Goal: Transaction & Acquisition: Purchase product/service

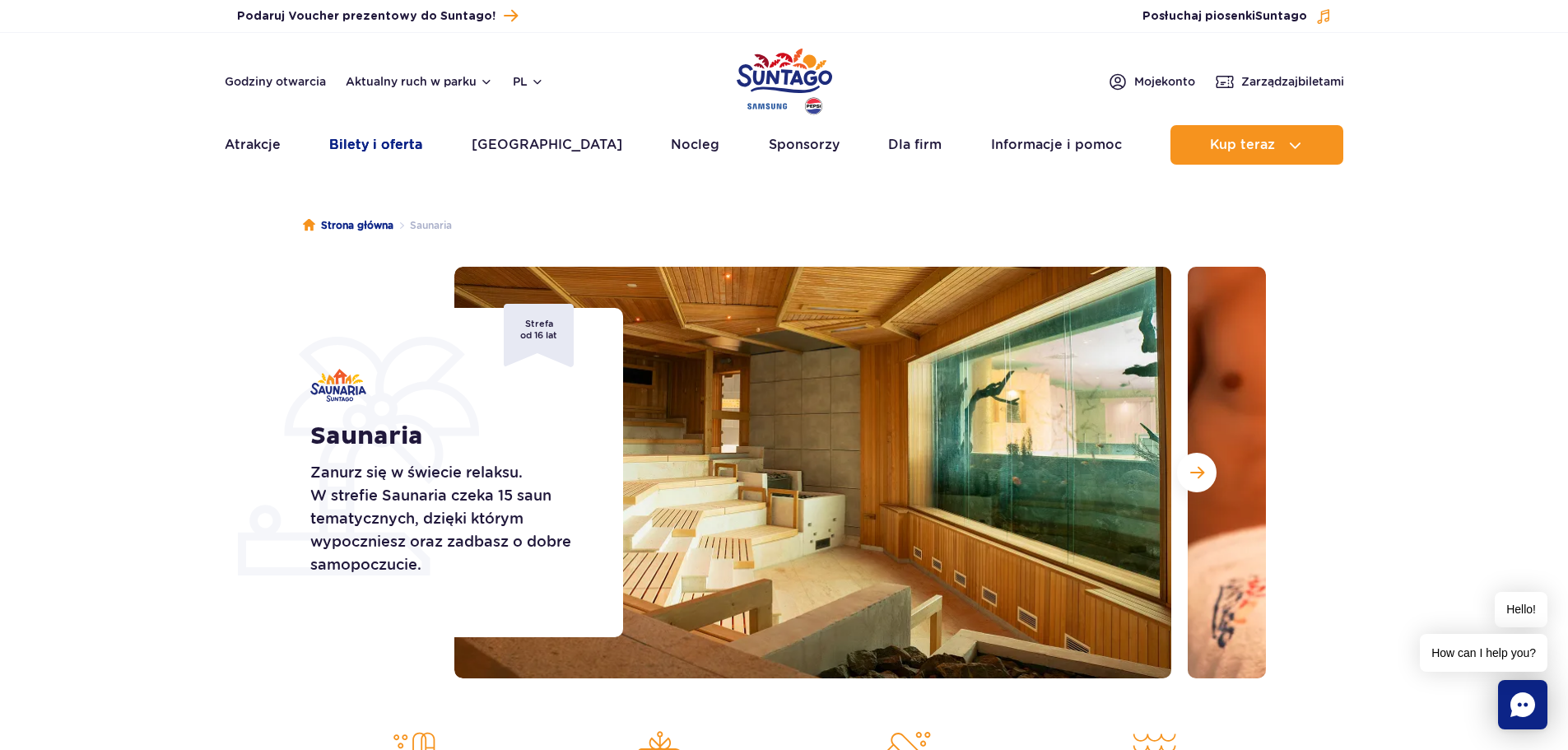
click at [404, 132] on link "Bilety i oferta" at bounding box center [376, 145] width 93 height 40
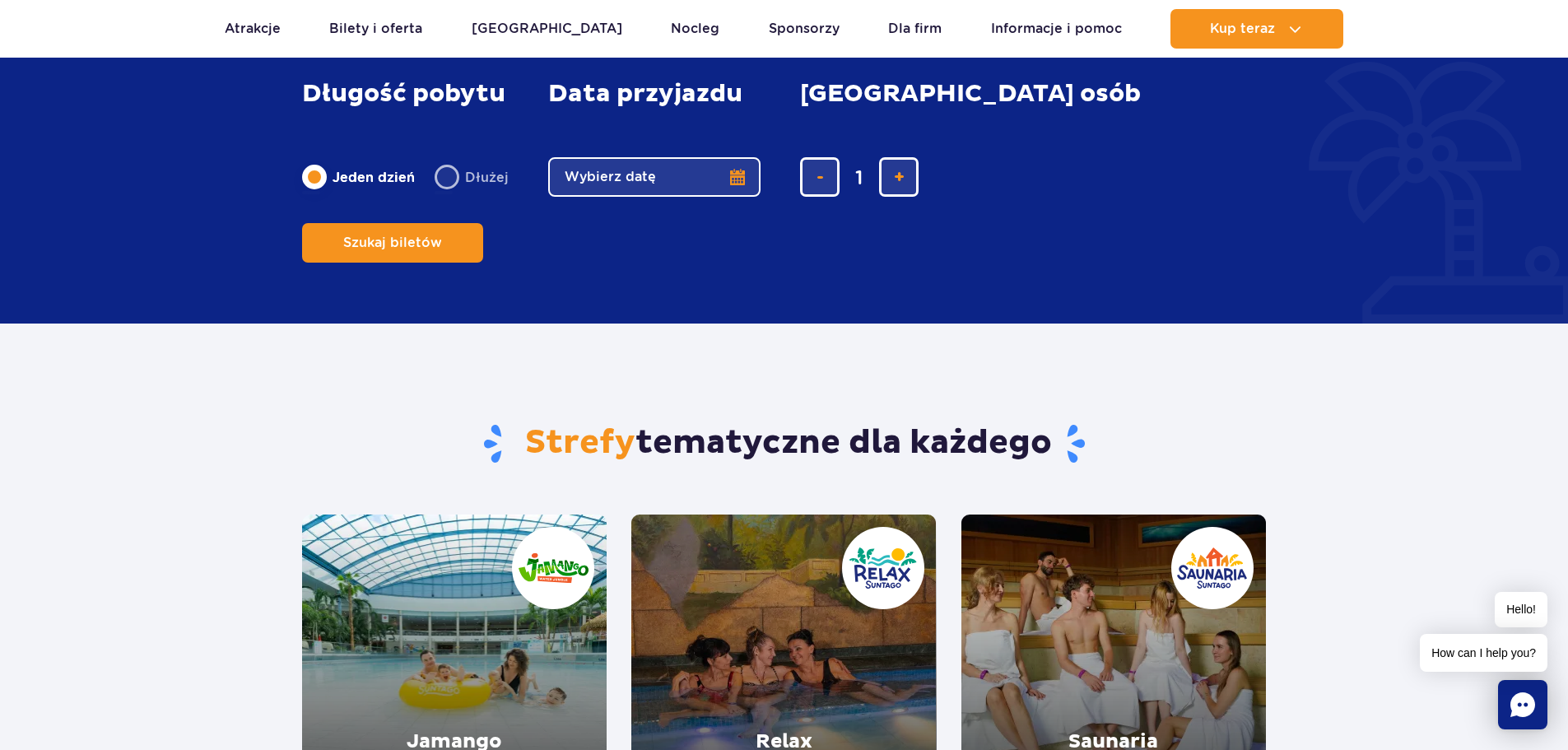
scroll to position [1317, 0]
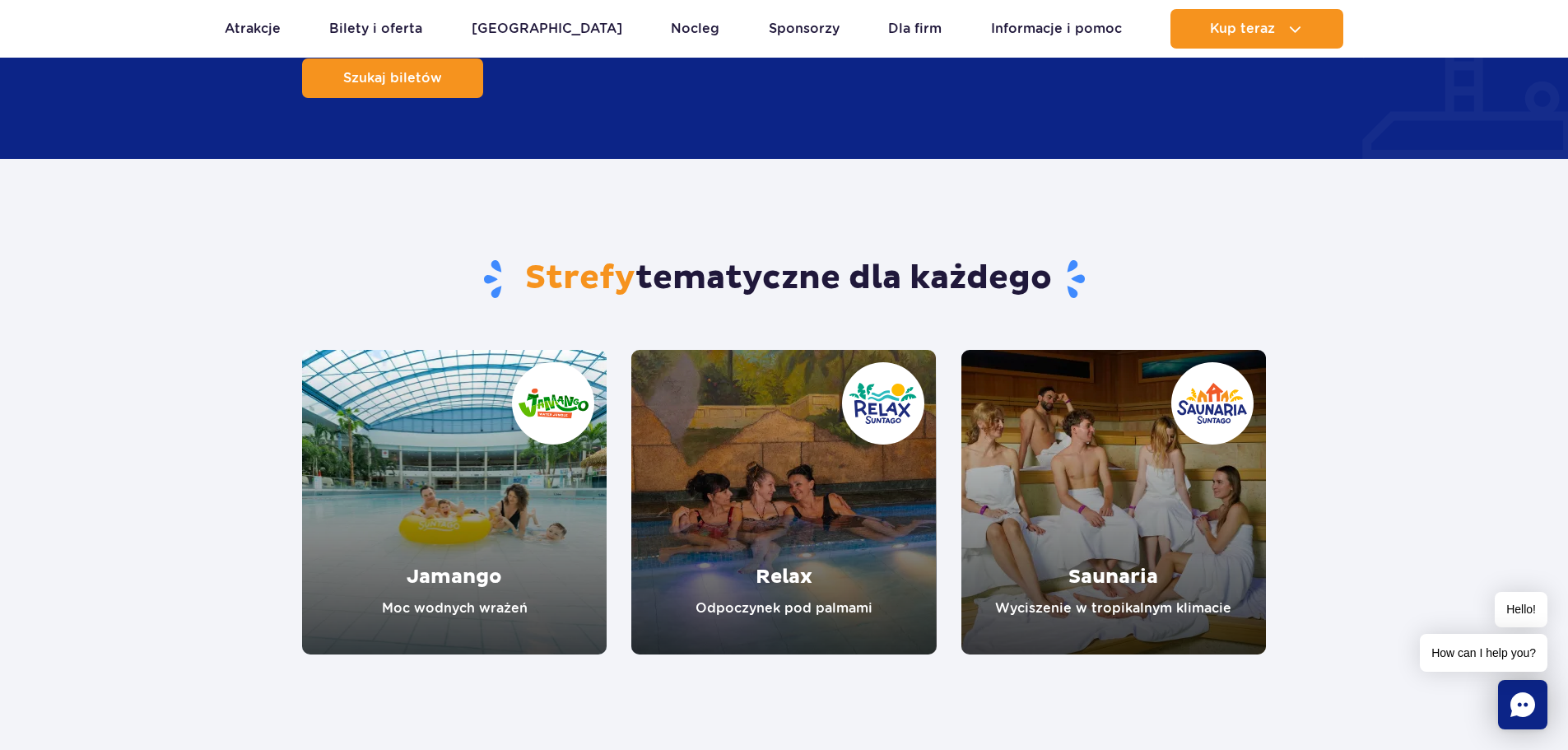
click at [1094, 560] on link "Saunaria" at bounding box center [1114, 502] width 304 height 304
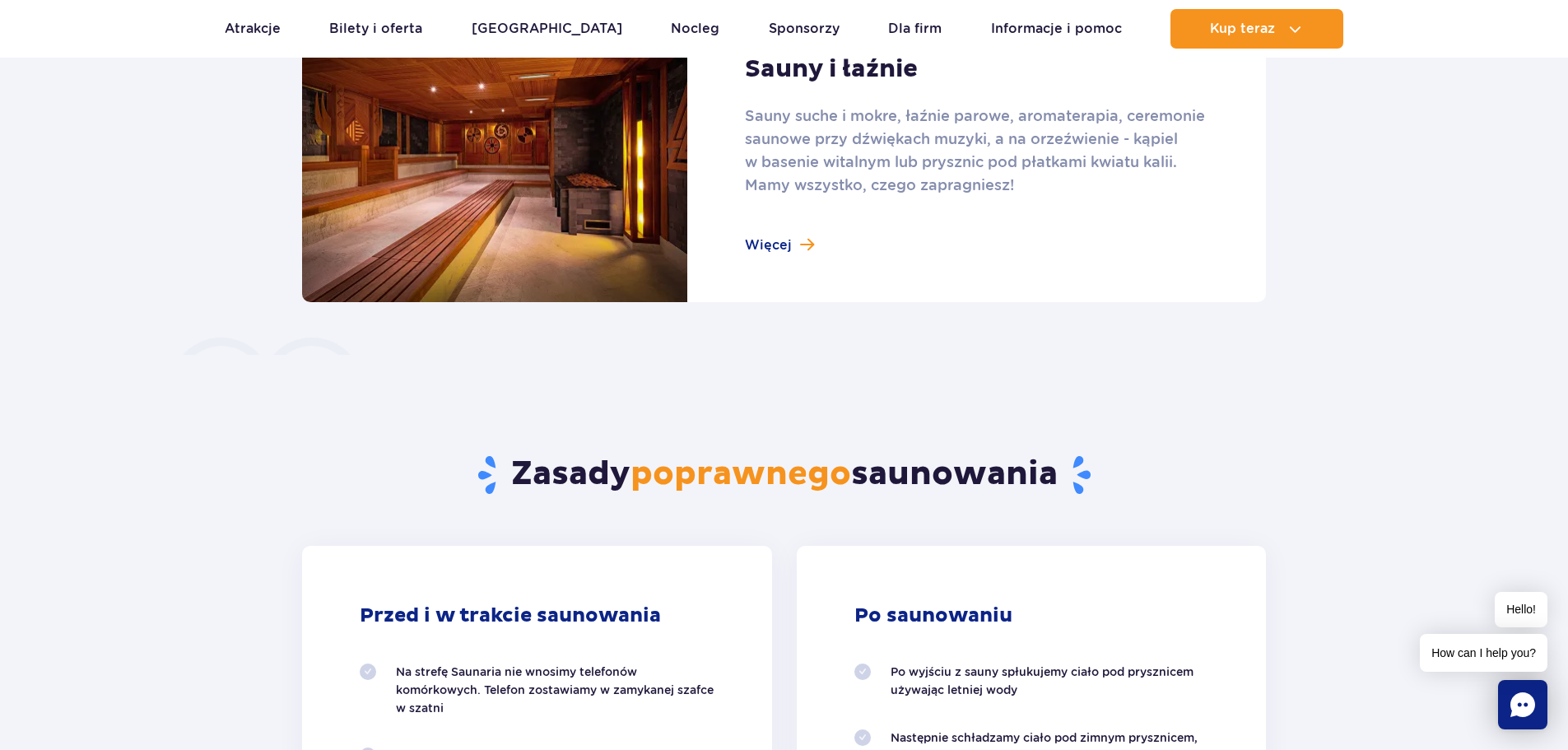
scroll to position [988, 0]
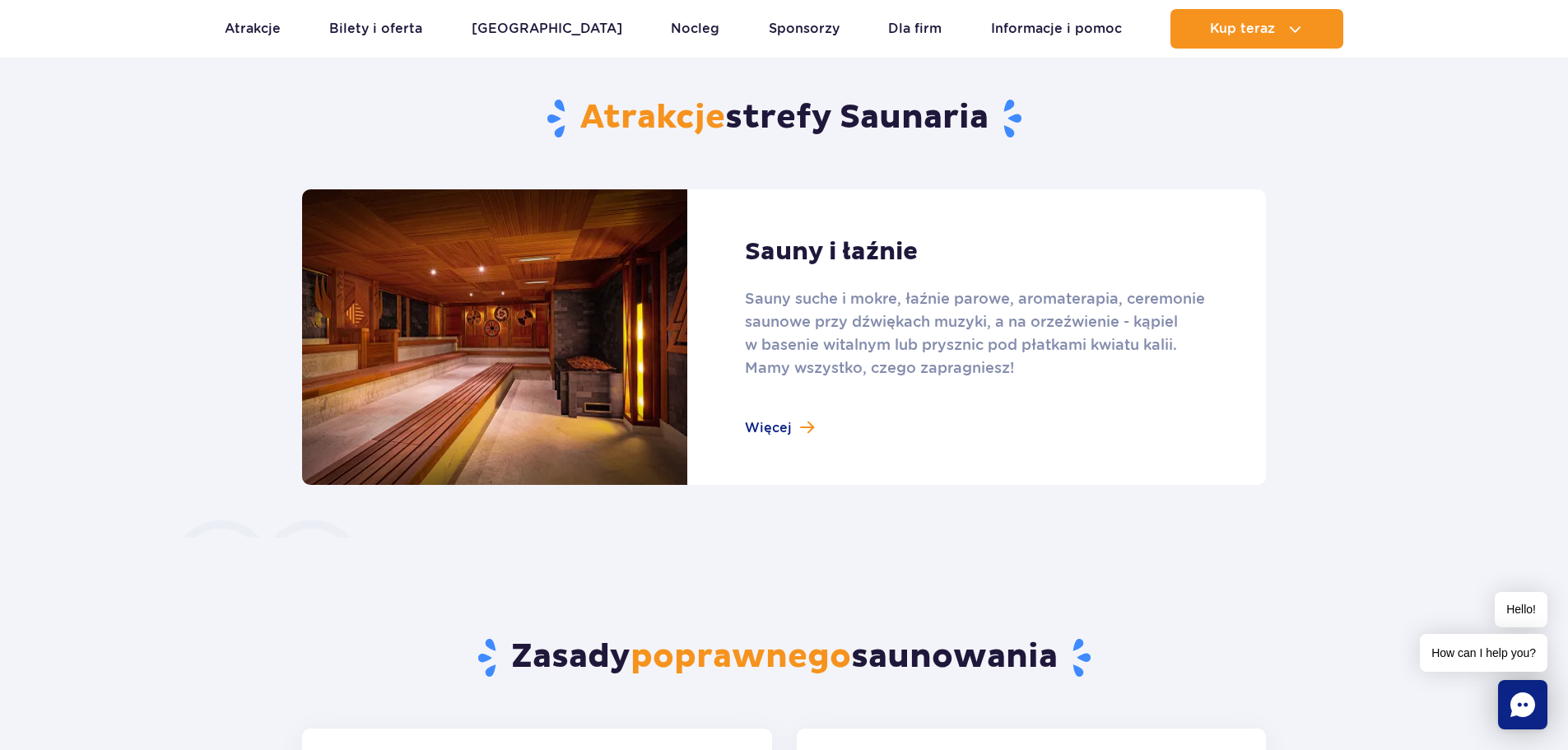
click at [762, 422] on link at bounding box center [784, 336] width 964 height 296
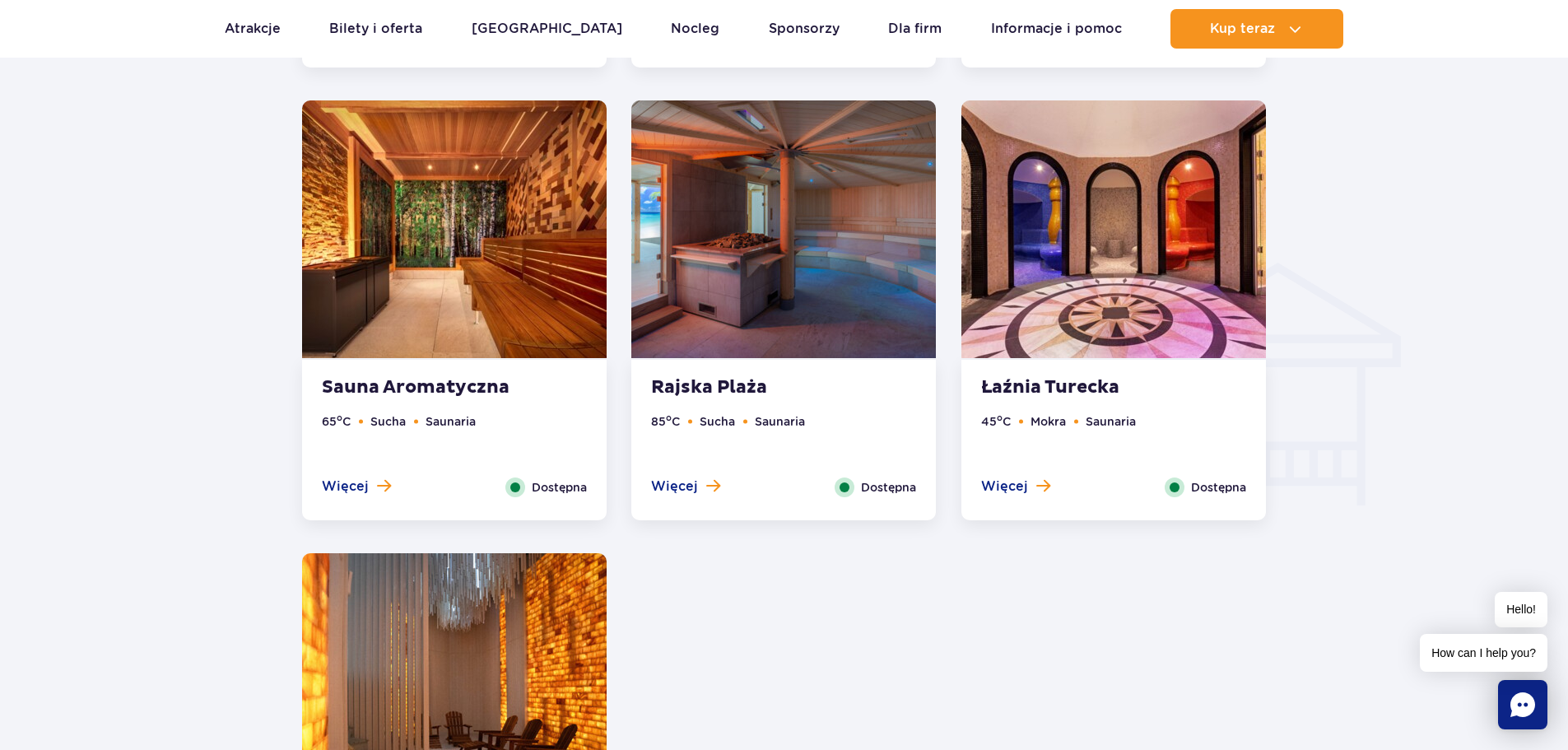
scroll to position [2058, 0]
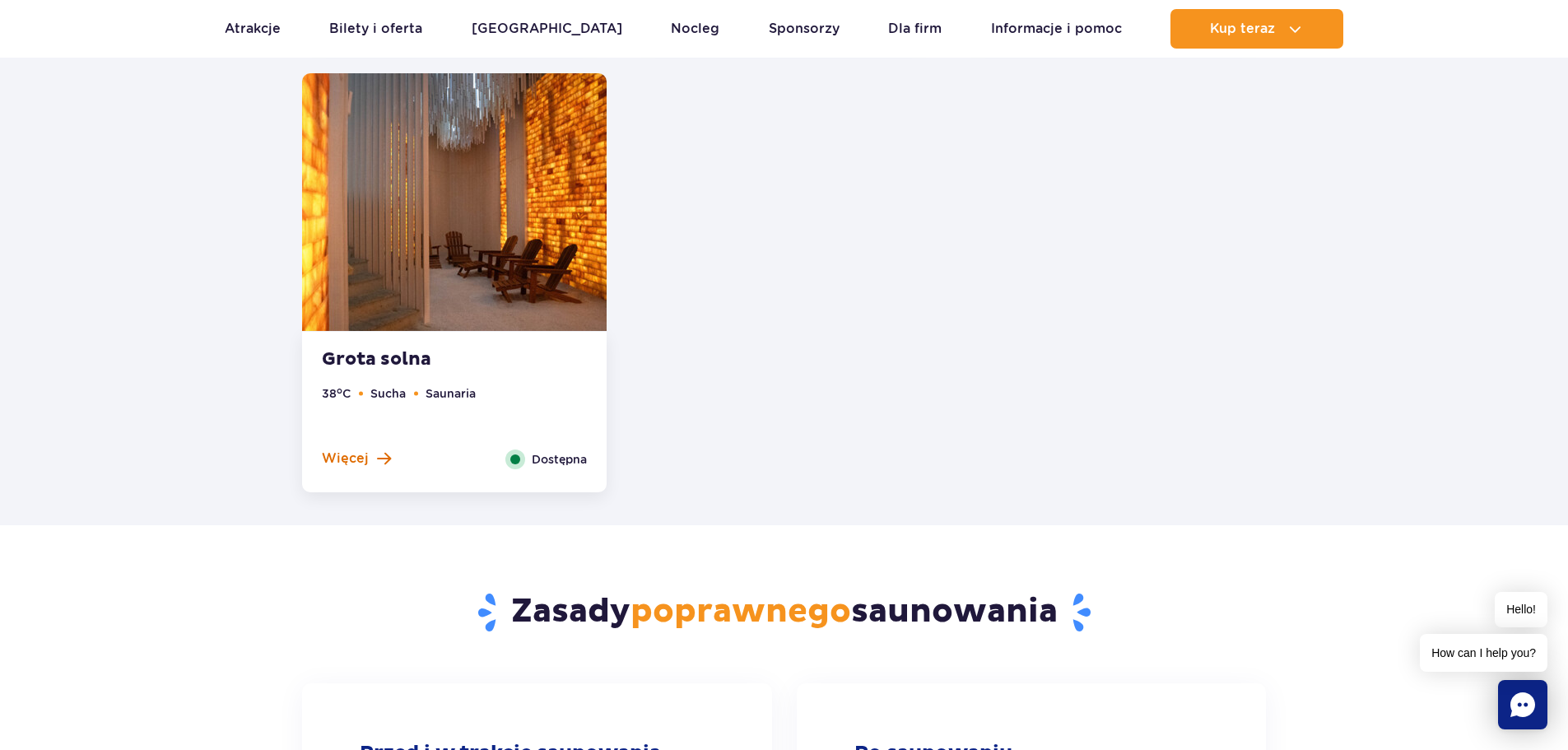
click at [356, 465] on span "Więcej" at bounding box center [346, 458] width 47 height 18
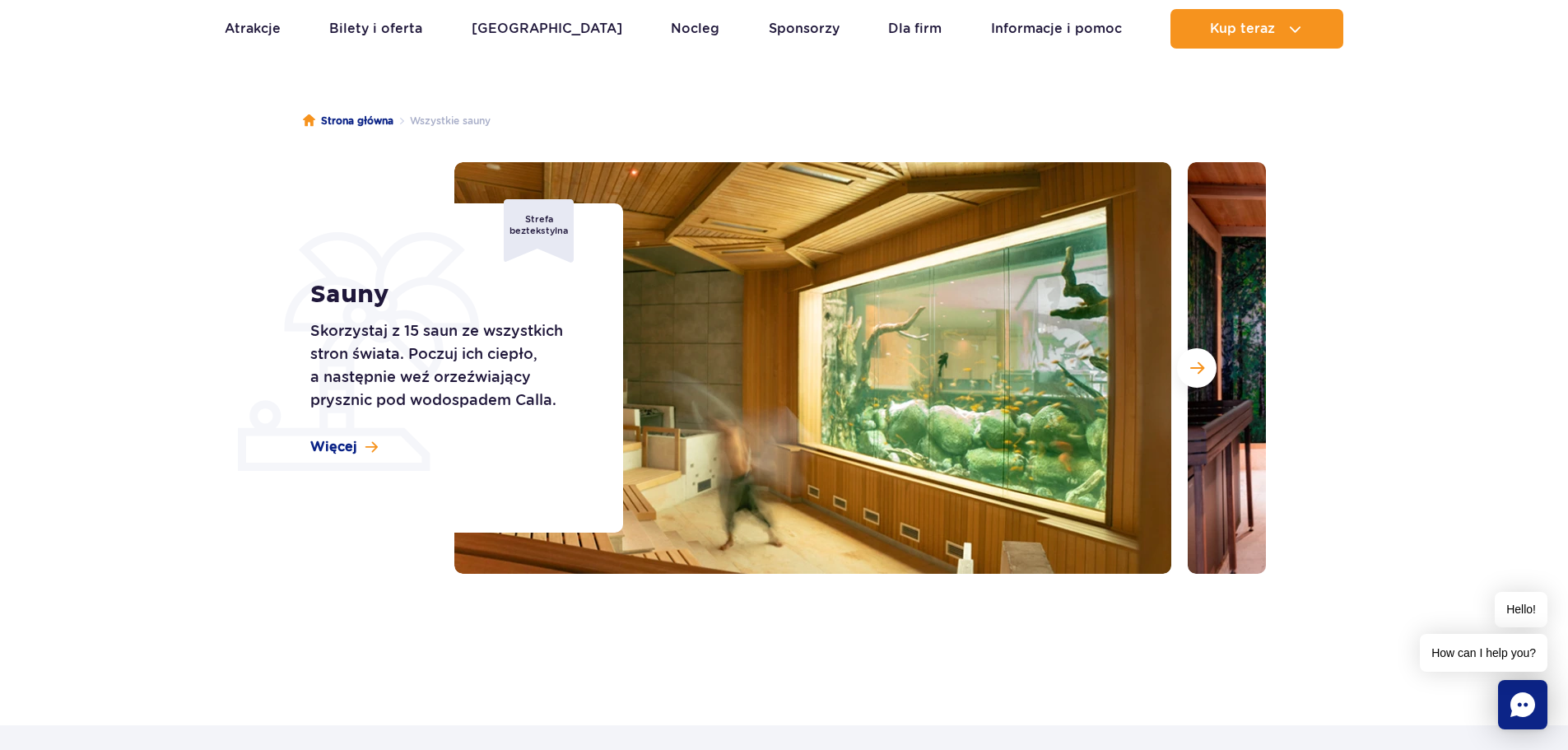
scroll to position [87, 0]
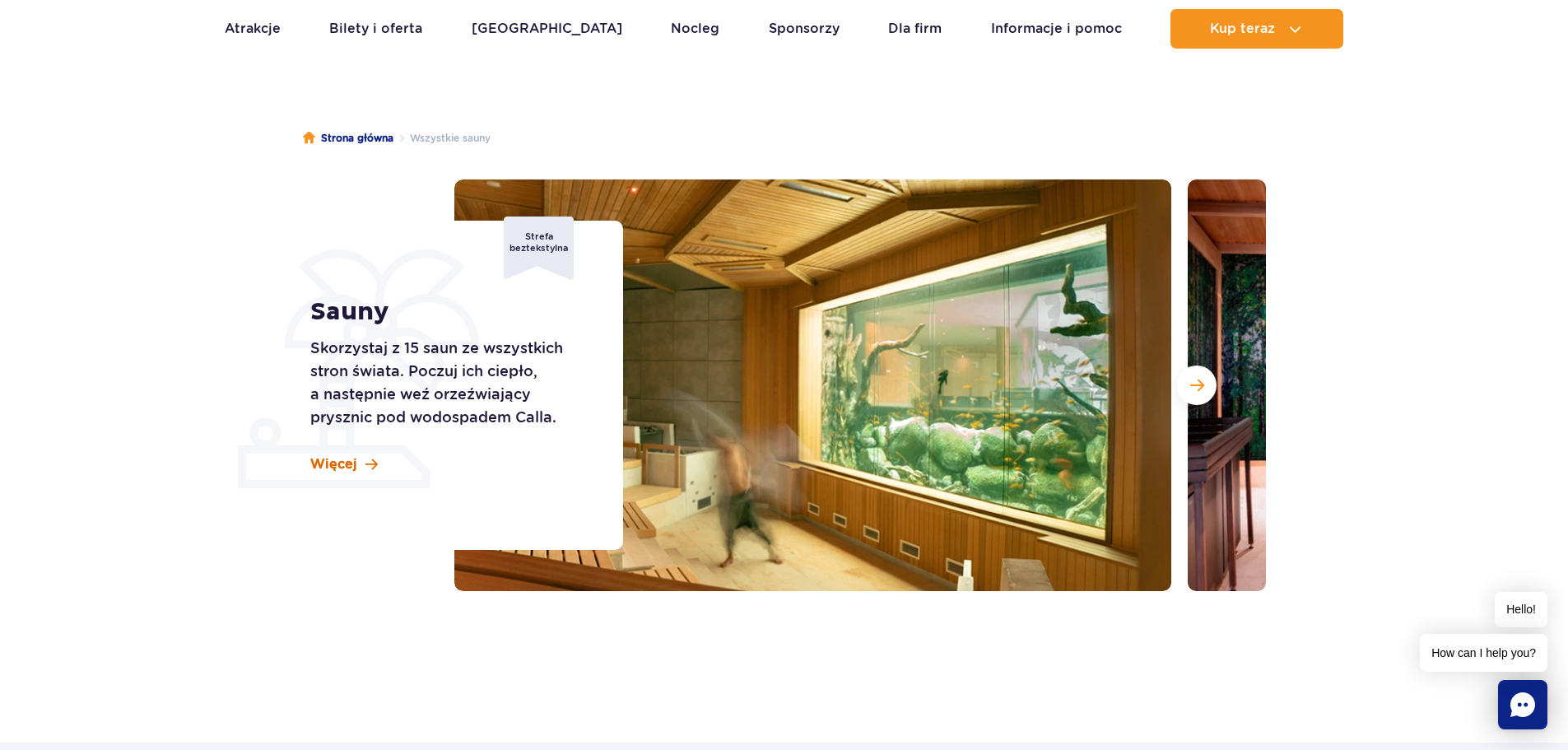
click at [357, 466] on link "Więcej" at bounding box center [344, 464] width 67 height 18
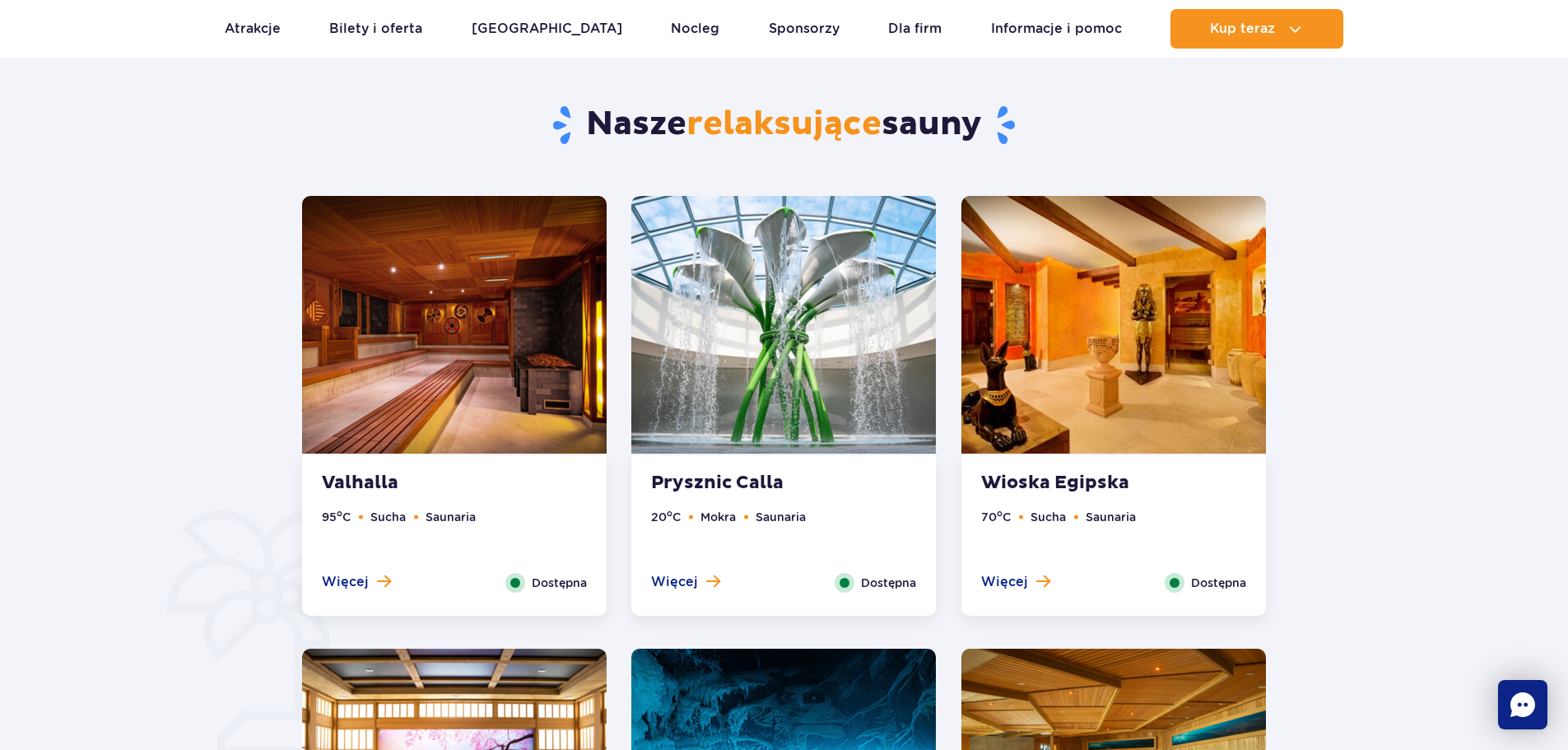
scroll to position [830, 0]
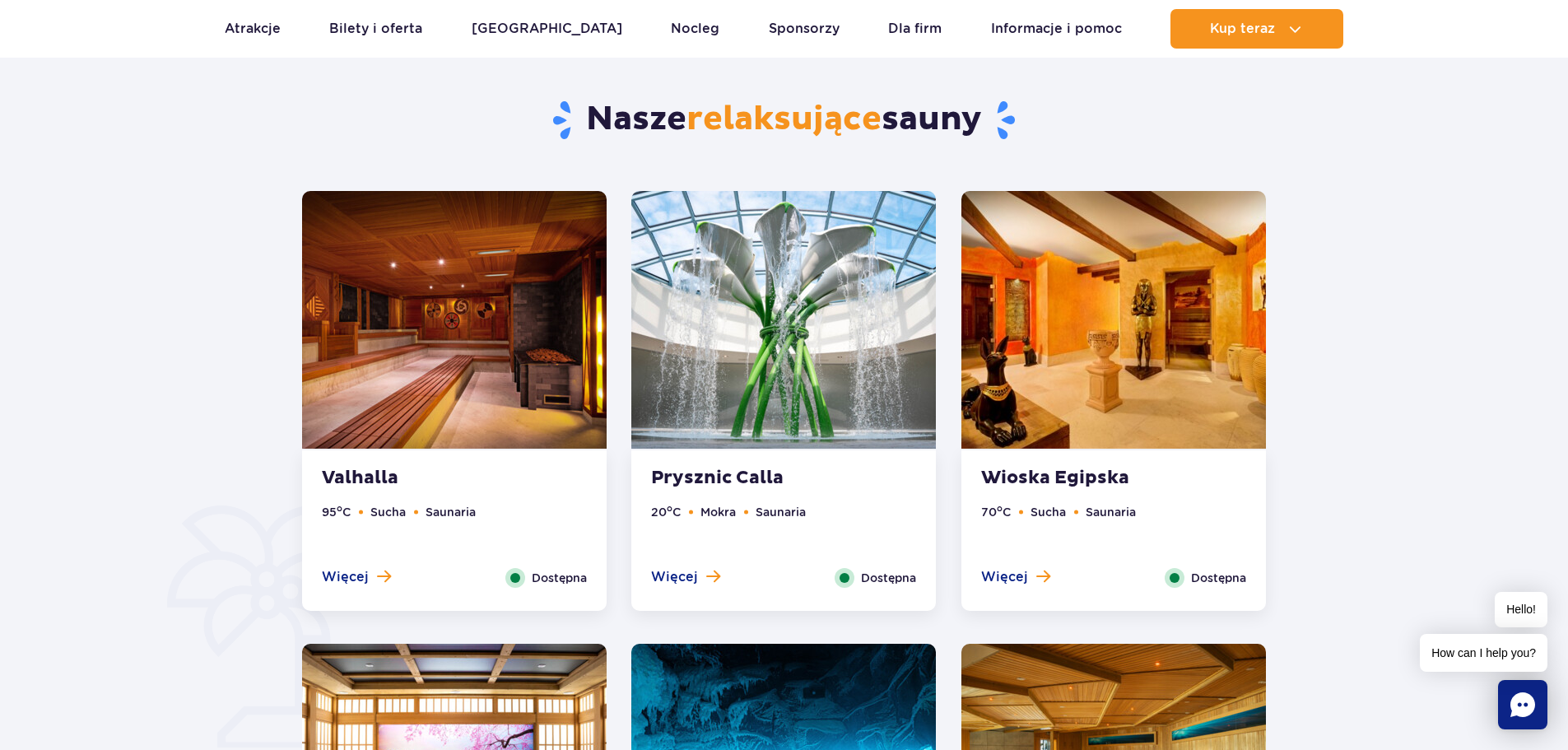
click at [467, 367] on img at bounding box center [454, 319] width 304 height 258
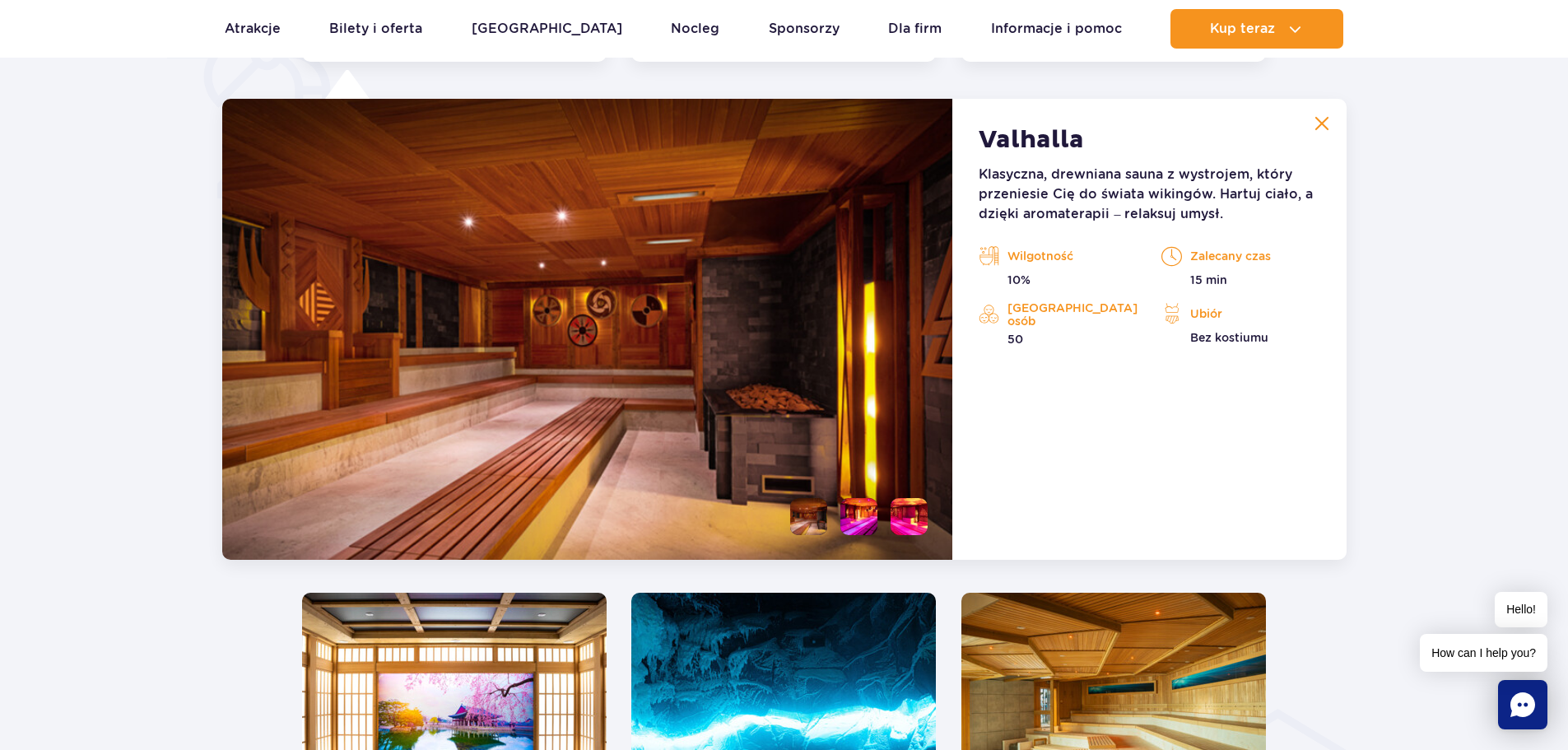
scroll to position [1791, 0]
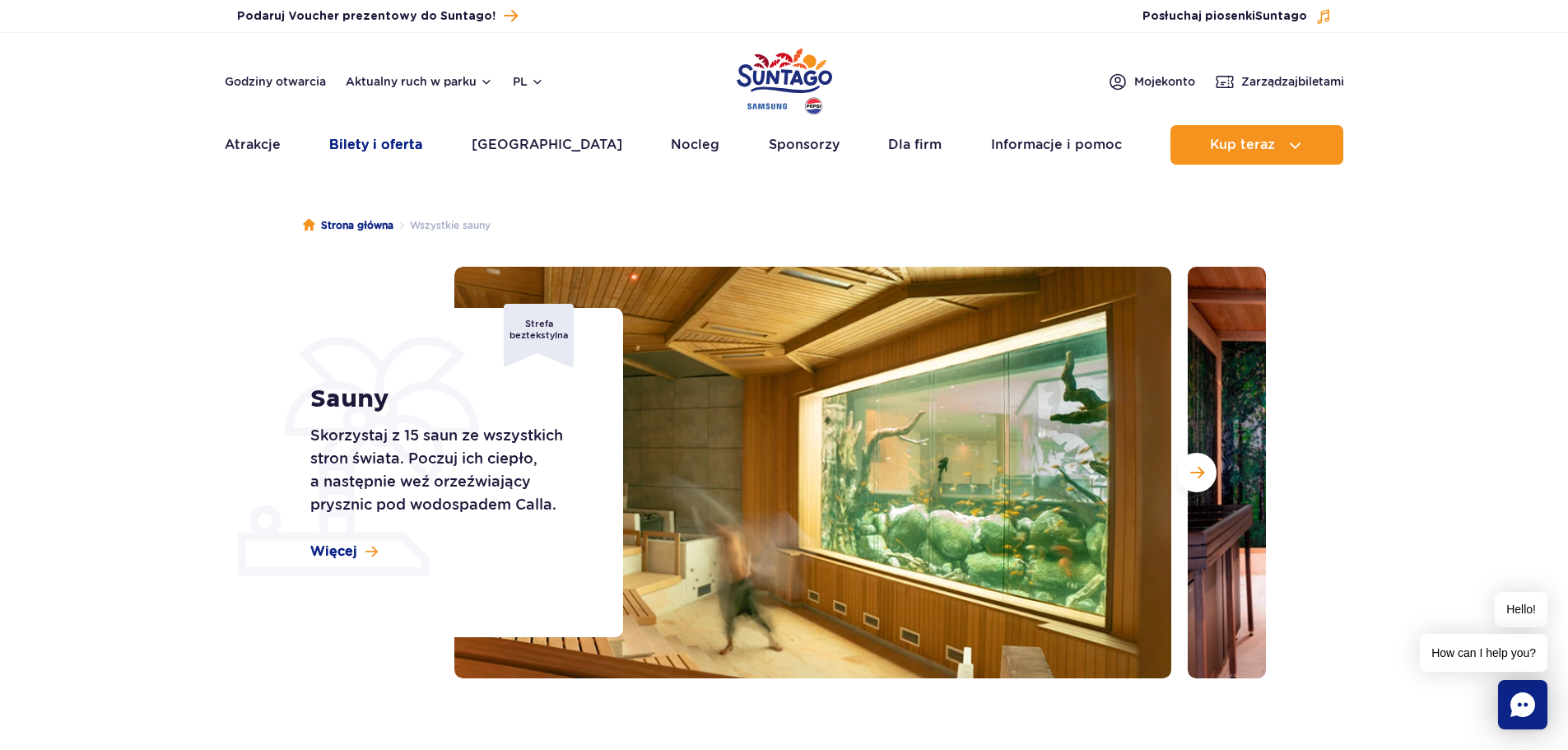
click at [387, 142] on link "Bilety i oferta" at bounding box center [376, 145] width 93 height 40
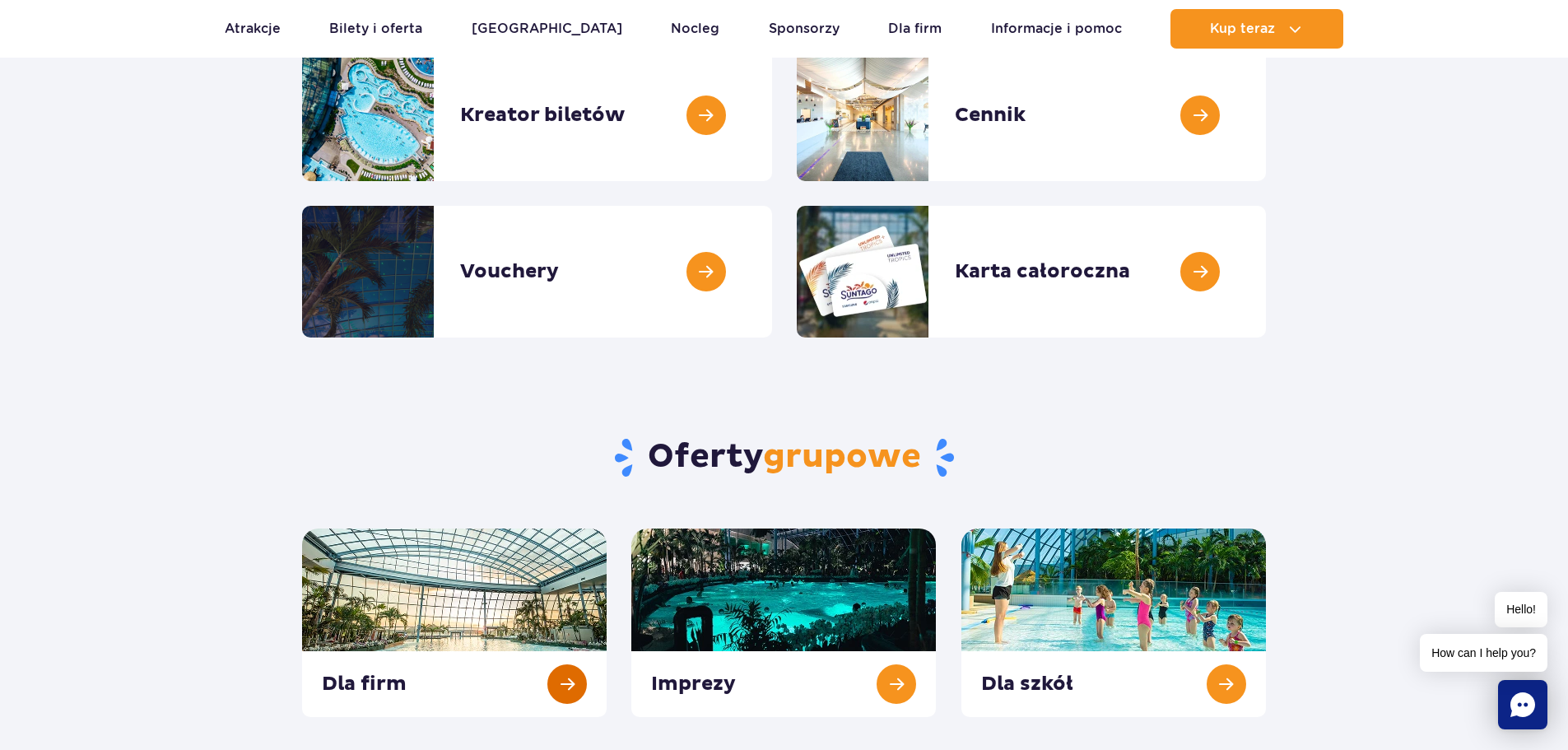
scroll to position [82, 0]
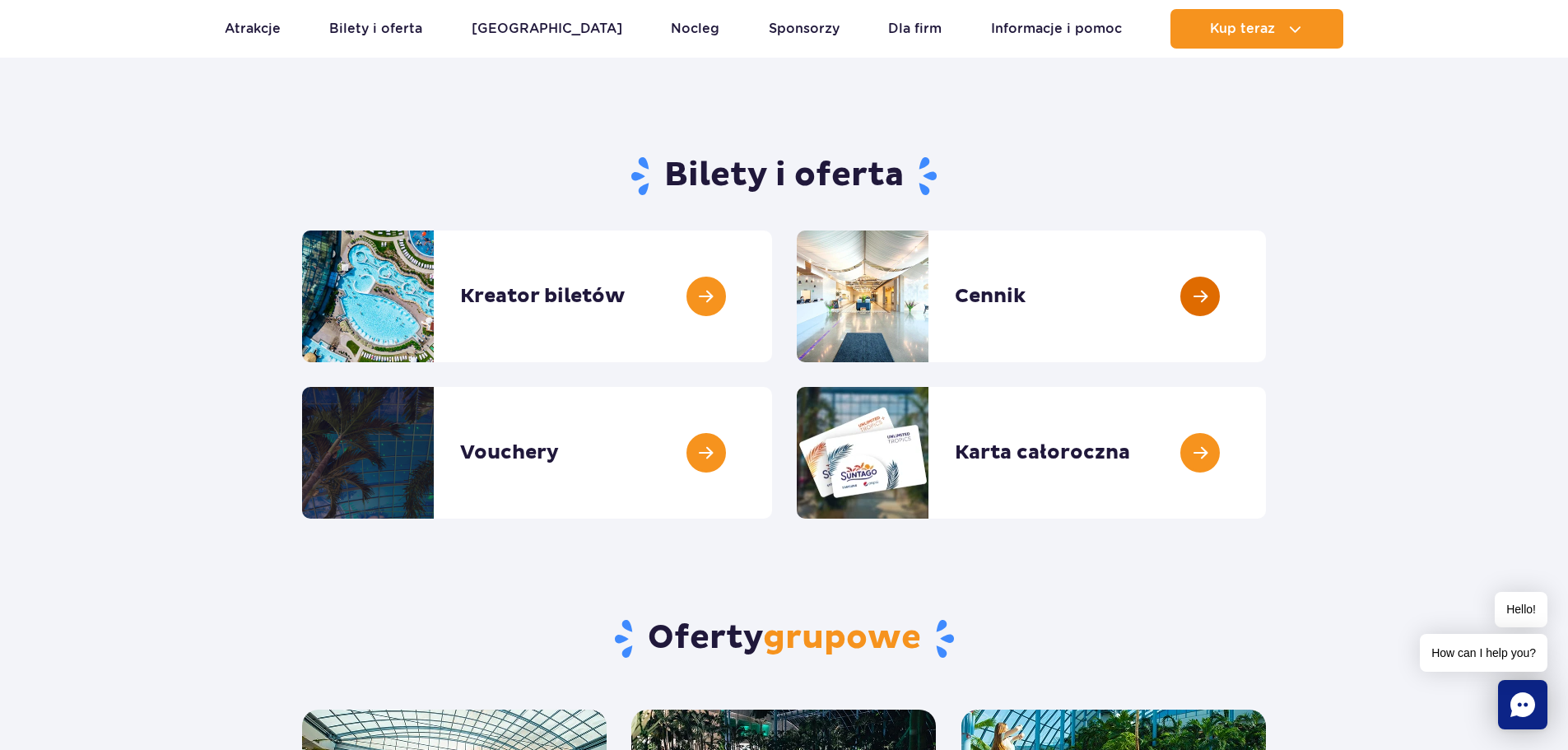
click at [1266, 310] on link at bounding box center [1266, 296] width 0 height 131
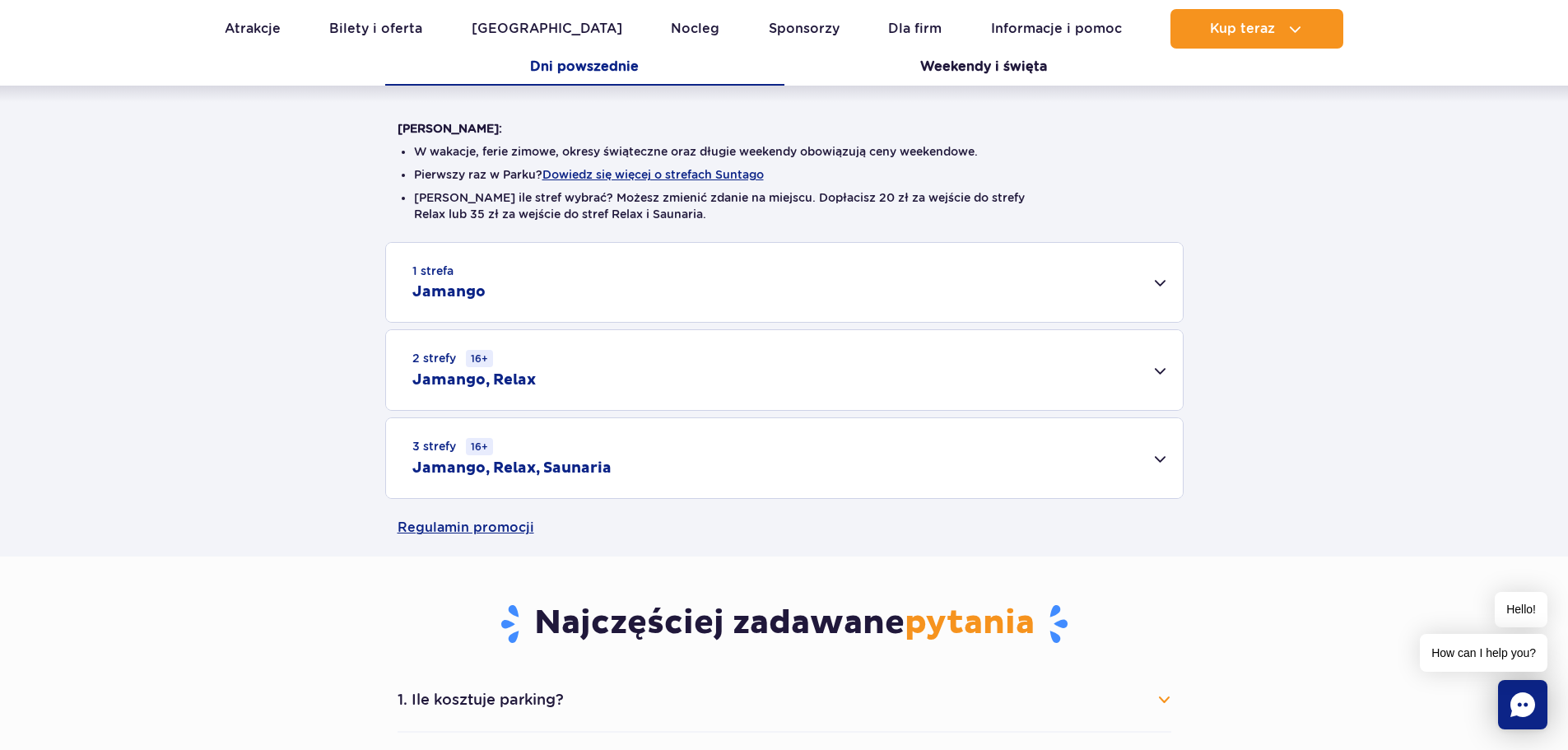
scroll to position [576, 0]
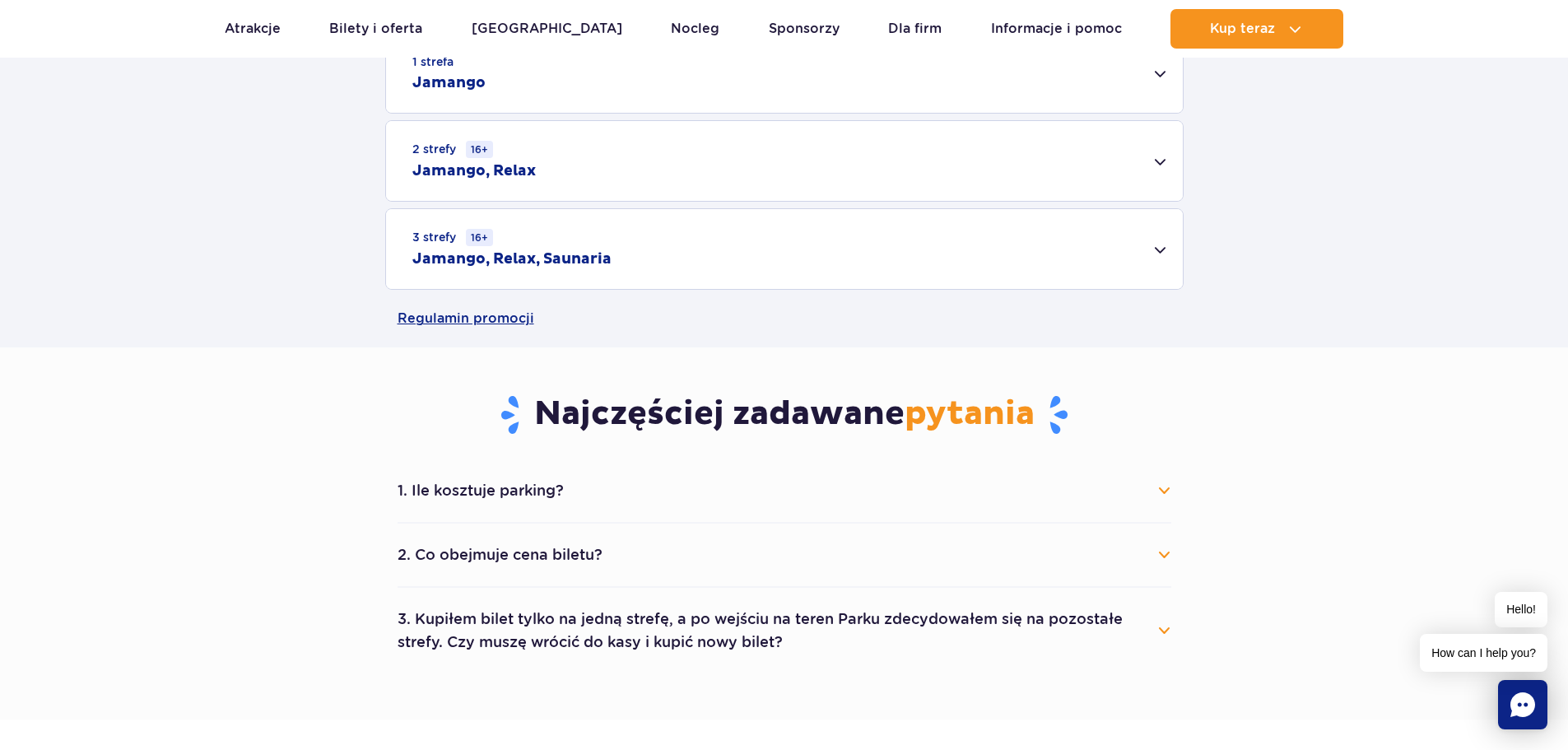
click at [1039, 251] on div "3 strefy 16+ Jamango, Relax, Saunaria" at bounding box center [785, 248] width 797 height 80
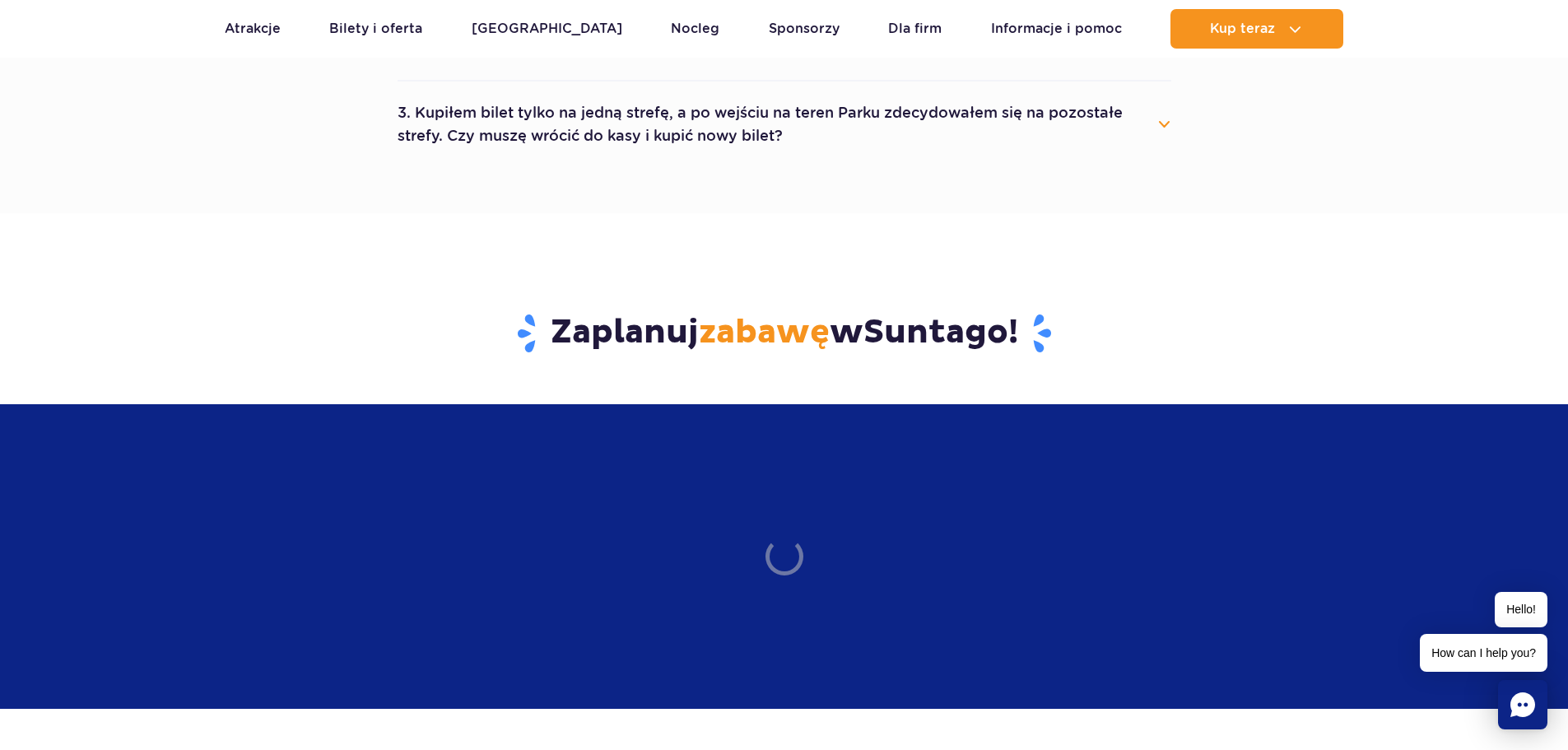
scroll to position [1564, 0]
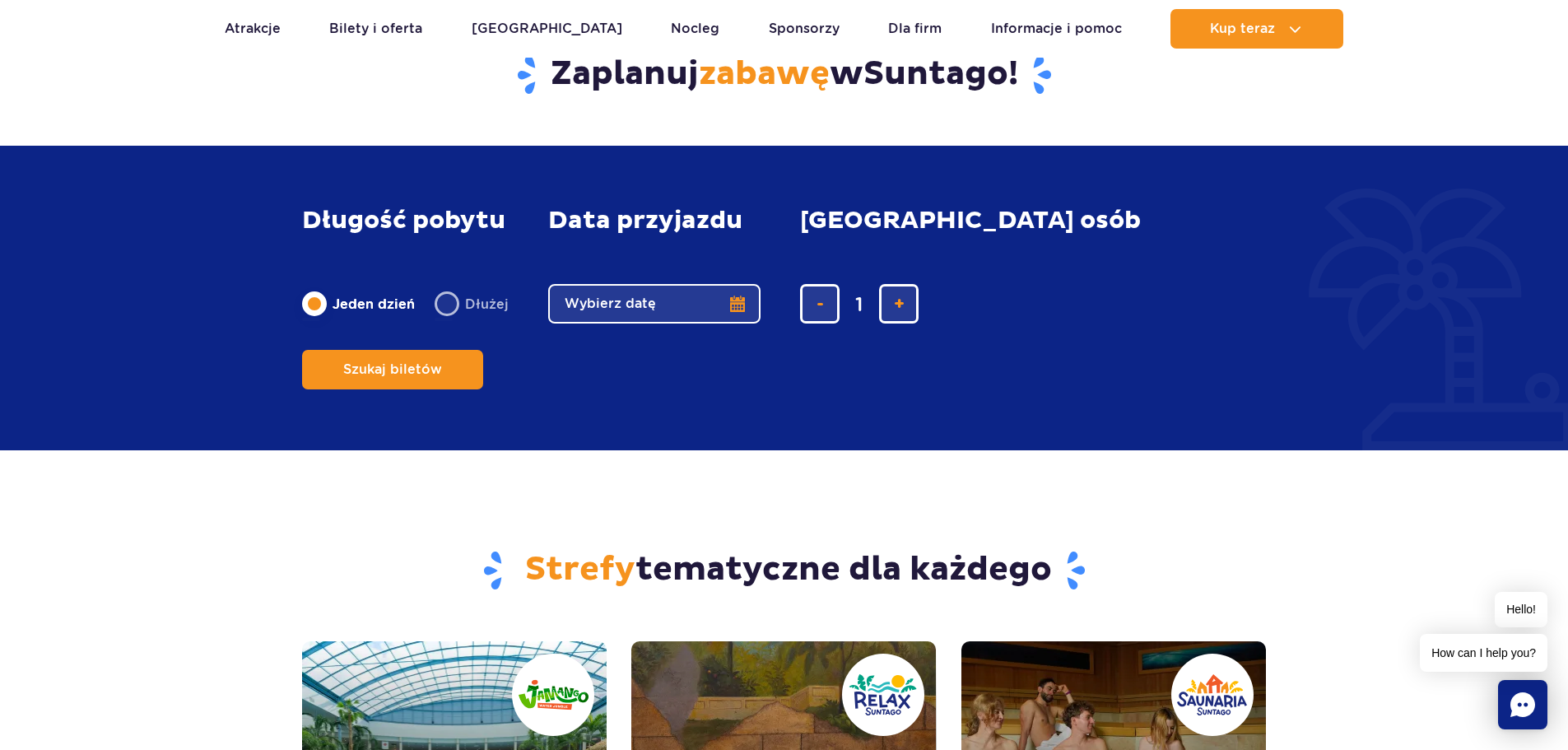
click at [737, 324] on button "Wybierz datę" at bounding box center [654, 304] width 213 height 40
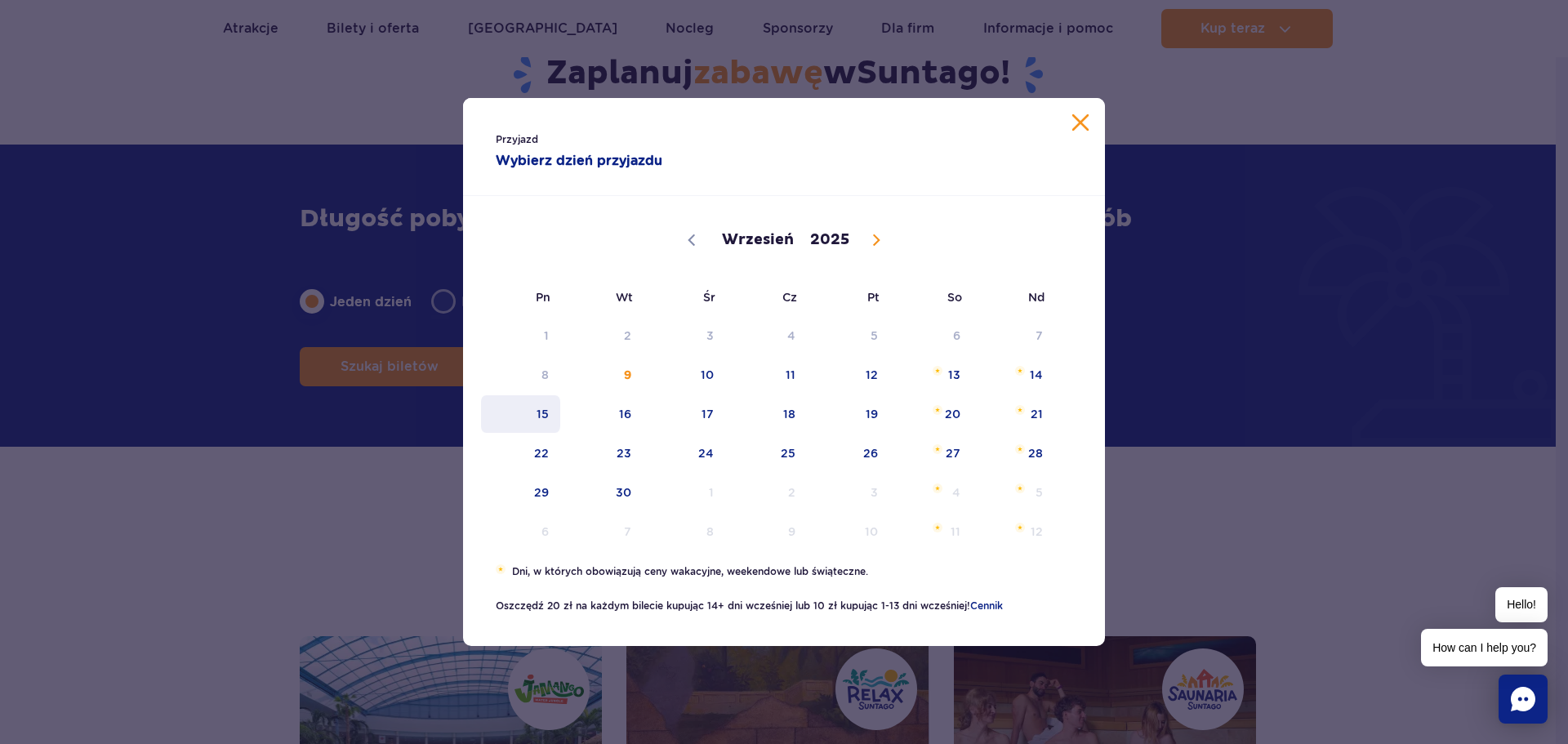
click at [547, 417] on span "15" at bounding box center [521, 414] width 82 height 37
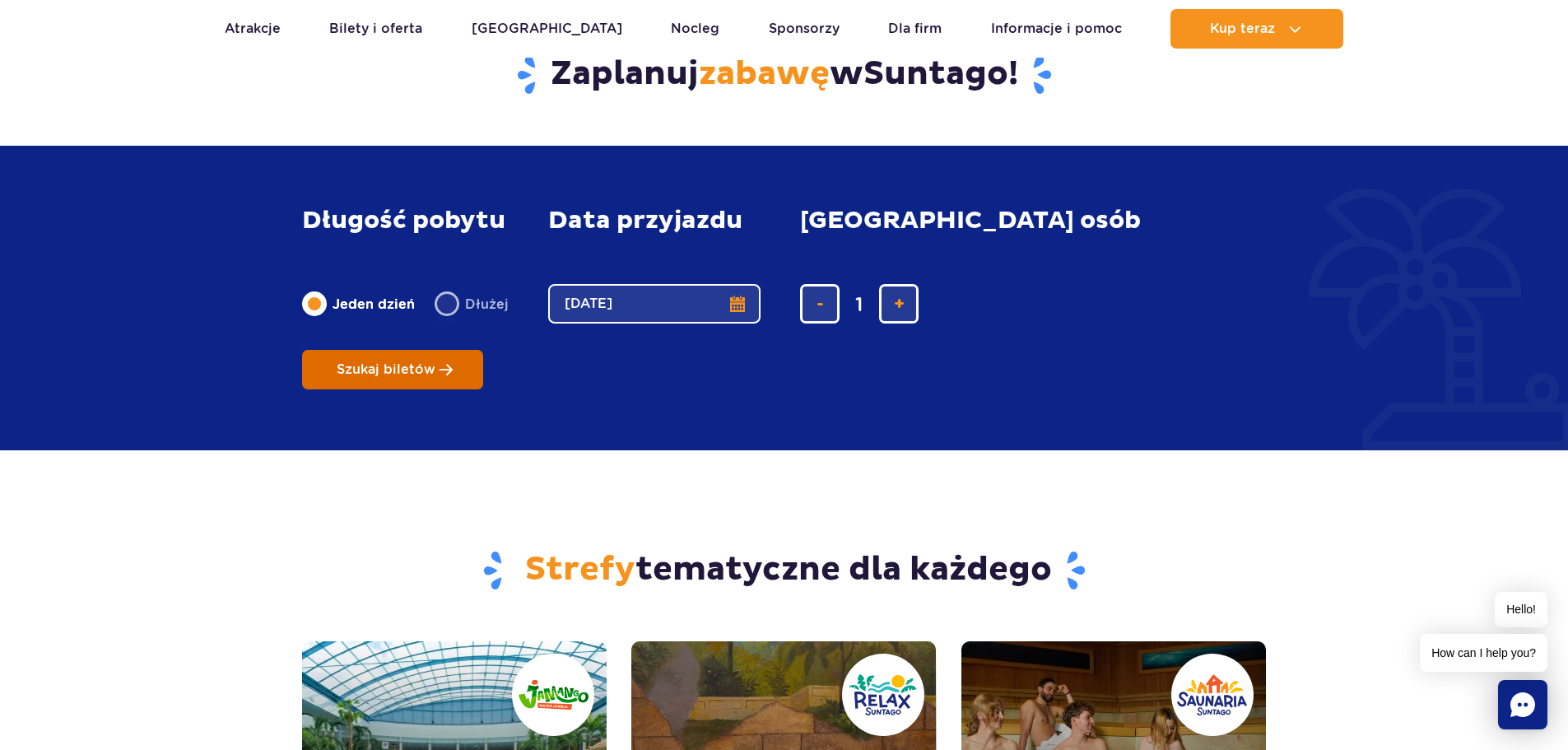
click at [435, 362] on span "Szukaj biletów" at bounding box center [385, 369] width 99 height 15
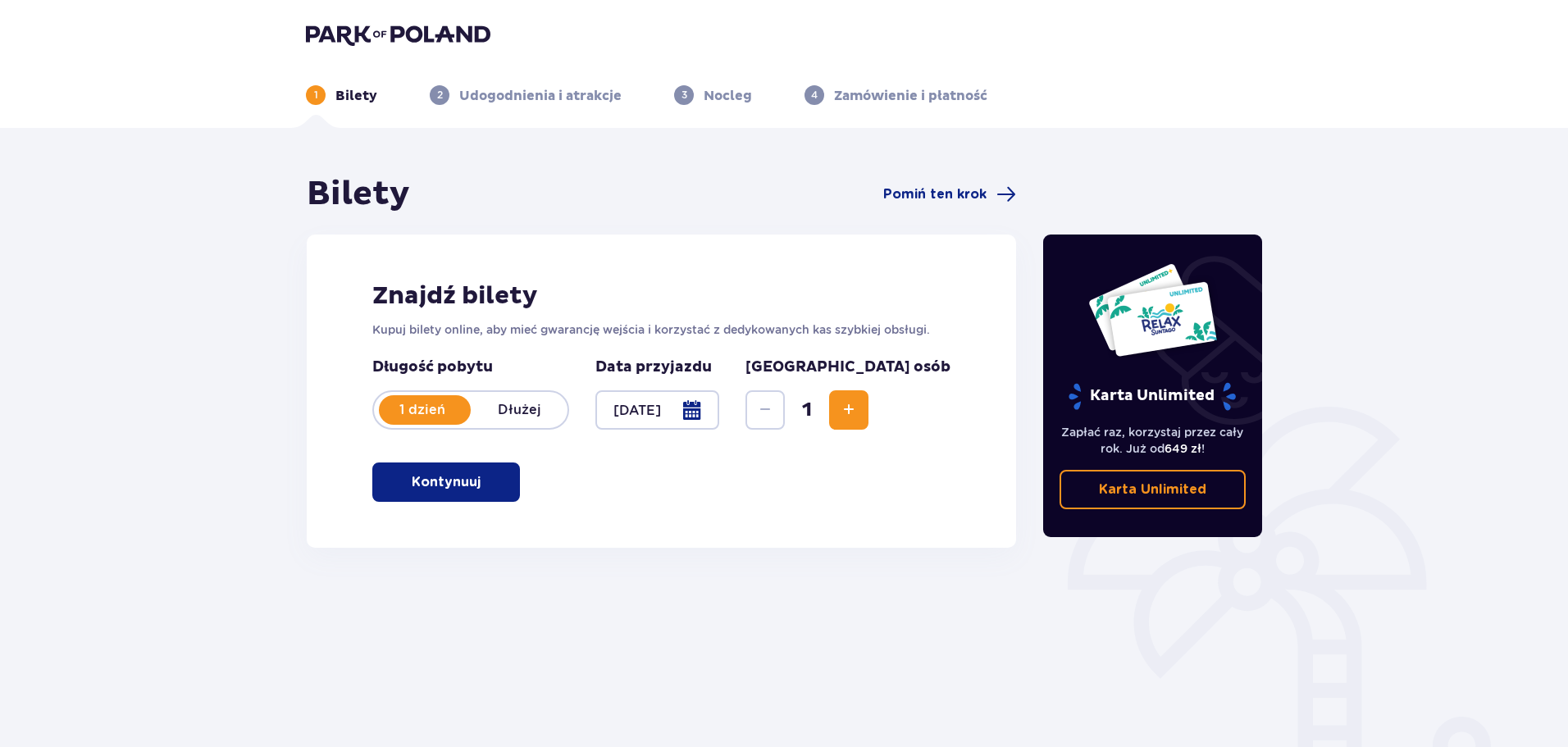
click at [465, 483] on p "Kontynuuj" at bounding box center [446, 482] width 69 height 18
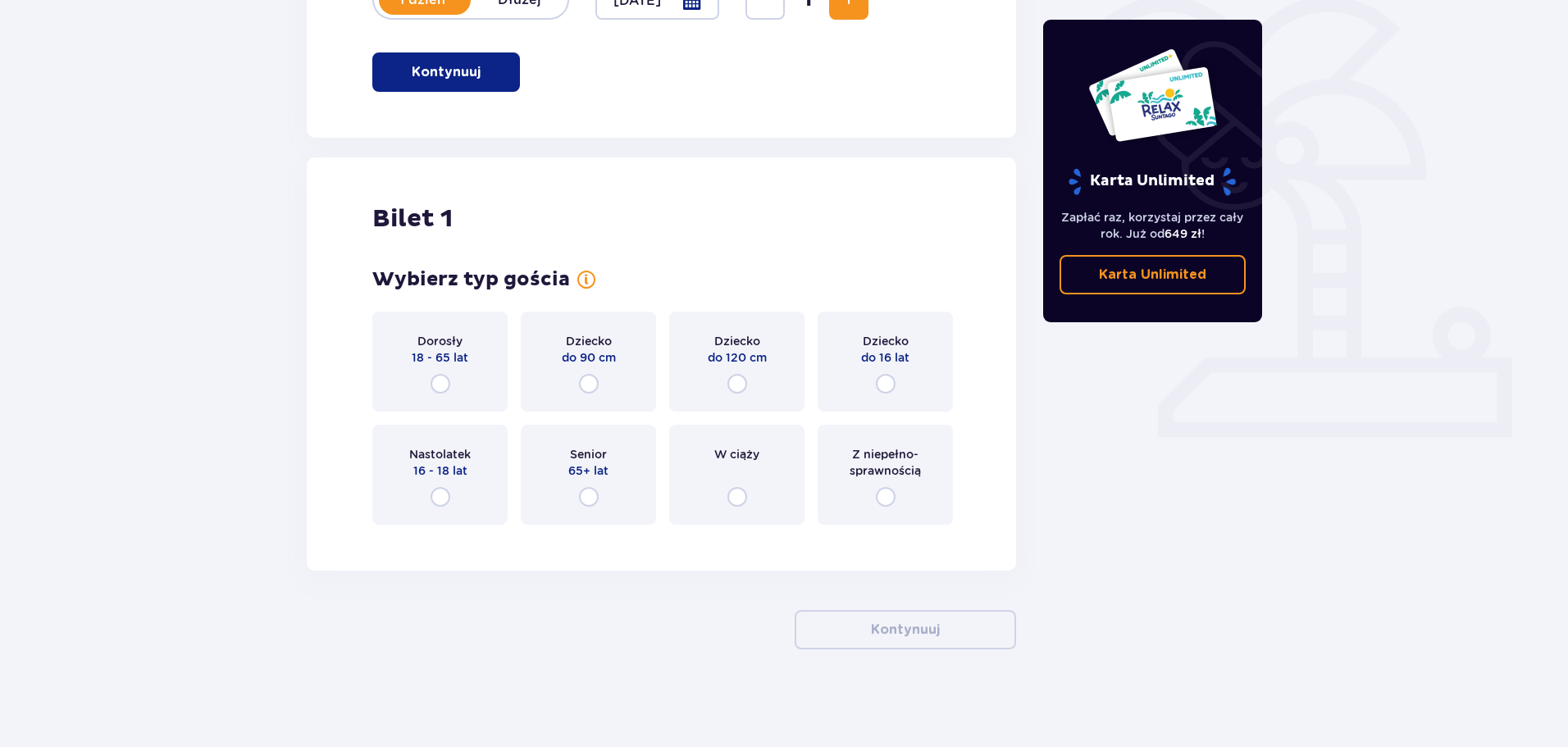
scroll to position [411, 0]
click at [452, 397] on div "Dorosły 18 - 65 lat" at bounding box center [440, 360] width 136 height 100
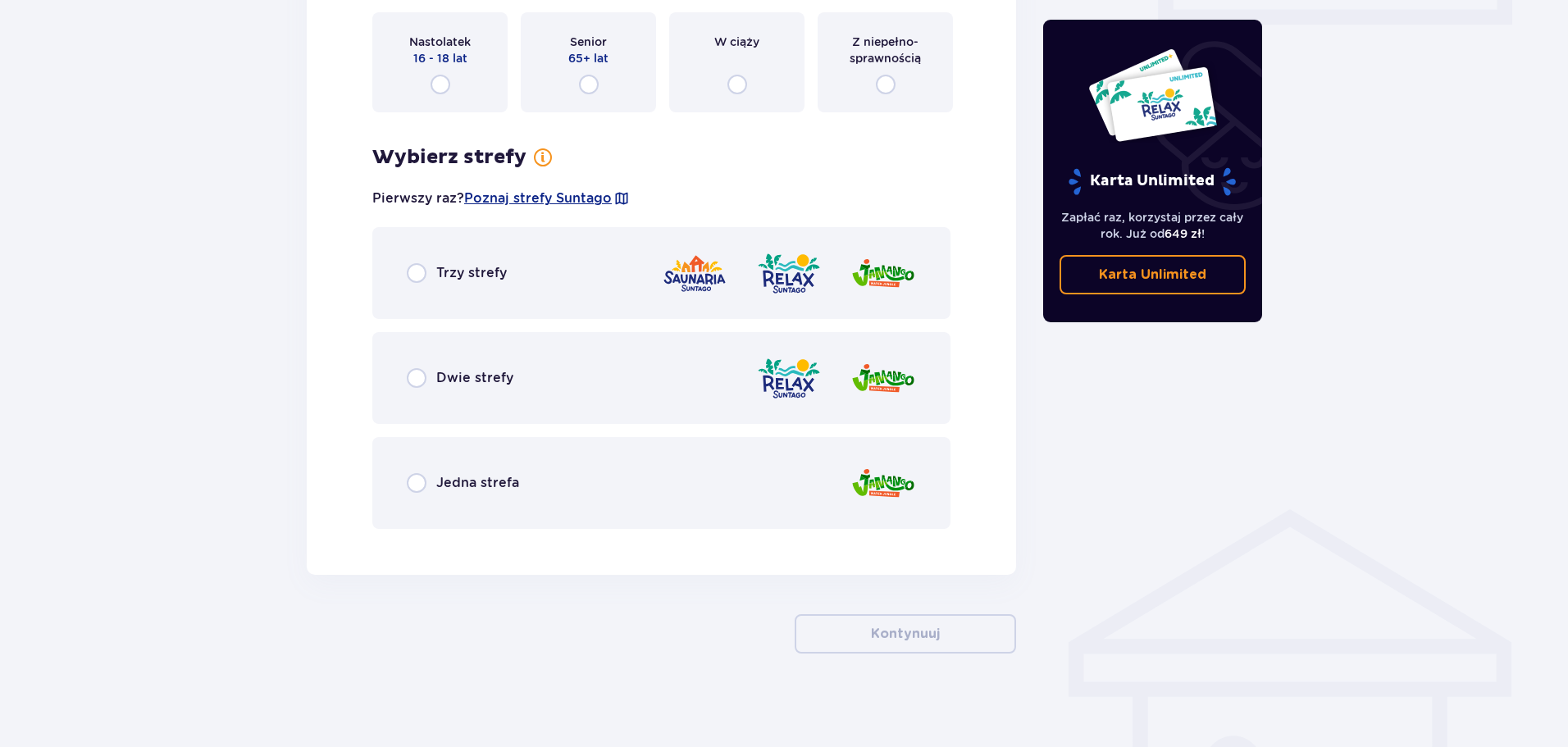
scroll to position [827, 0]
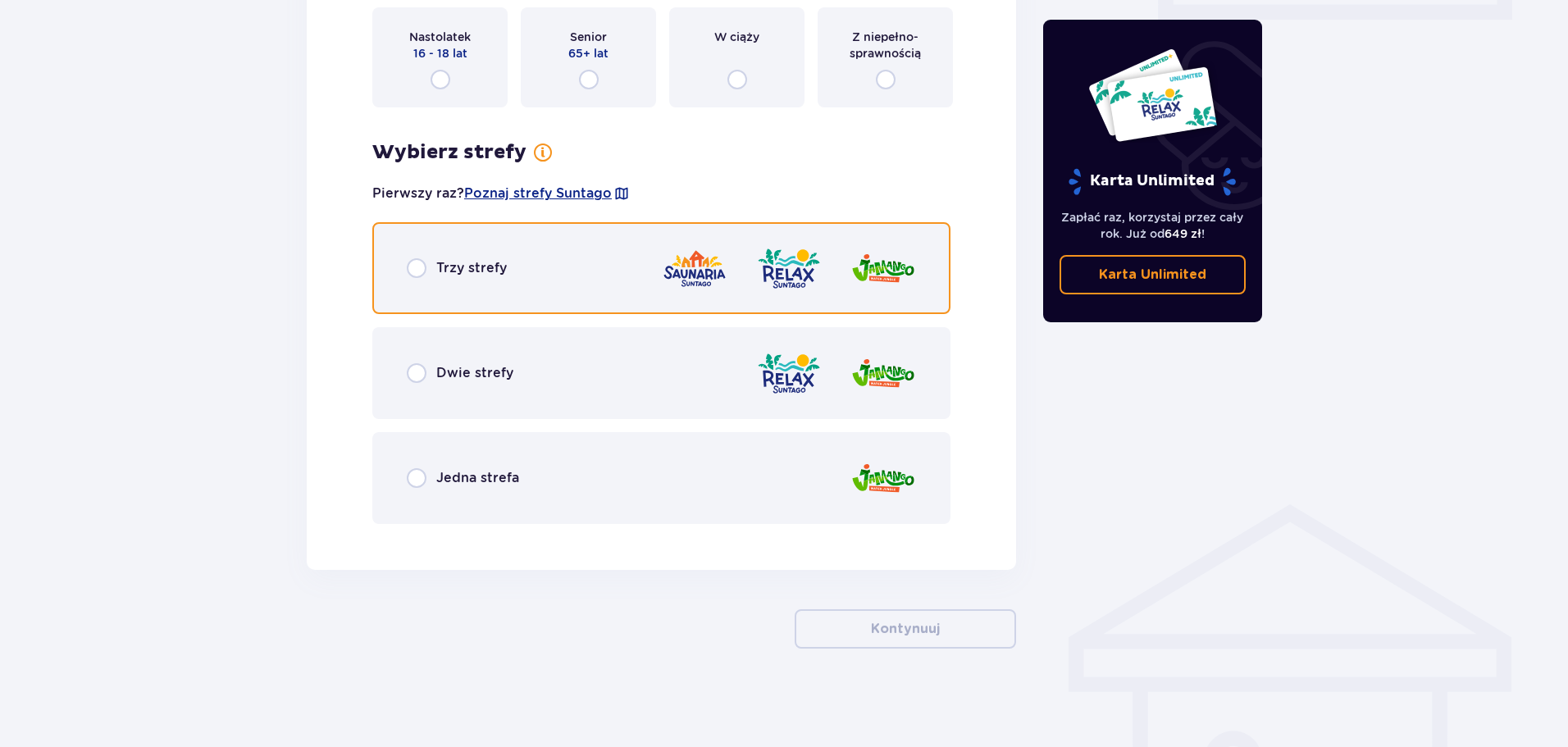
click at [413, 266] on input "radio" at bounding box center [416, 268] width 20 height 20
radio input "true"
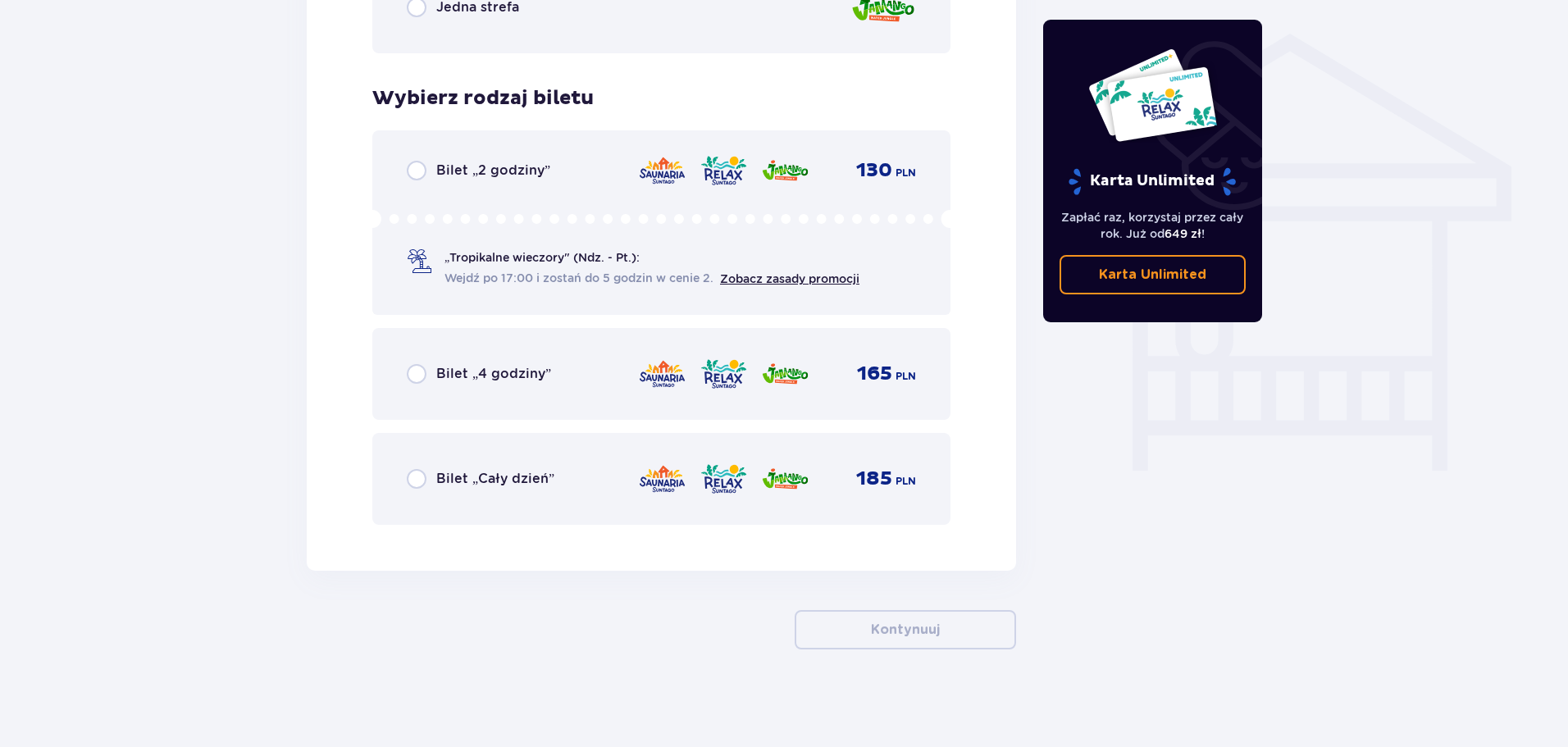
scroll to position [1299, 0]
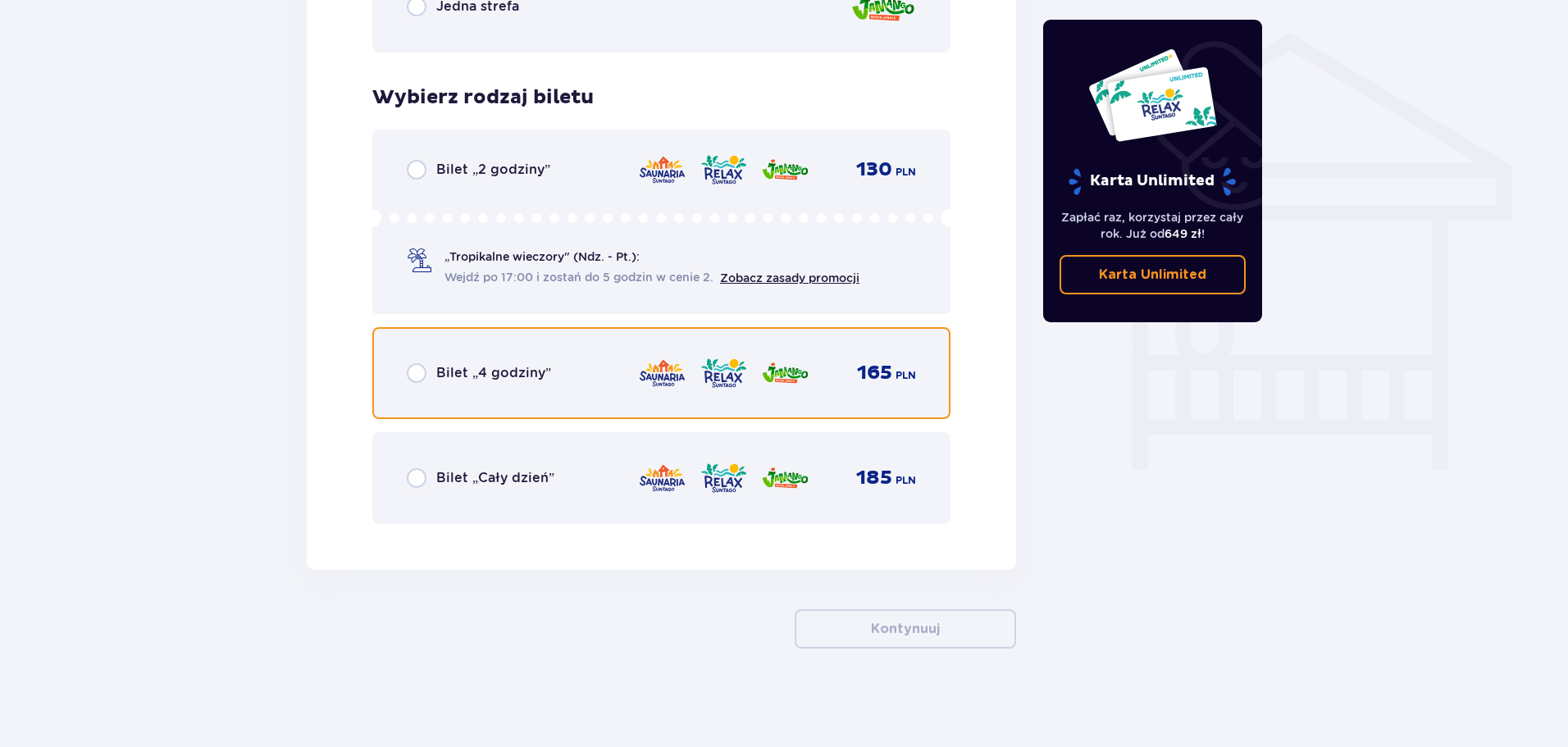
click at [419, 367] on input "radio" at bounding box center [416, 373] width 20 height 20
radio input "true"
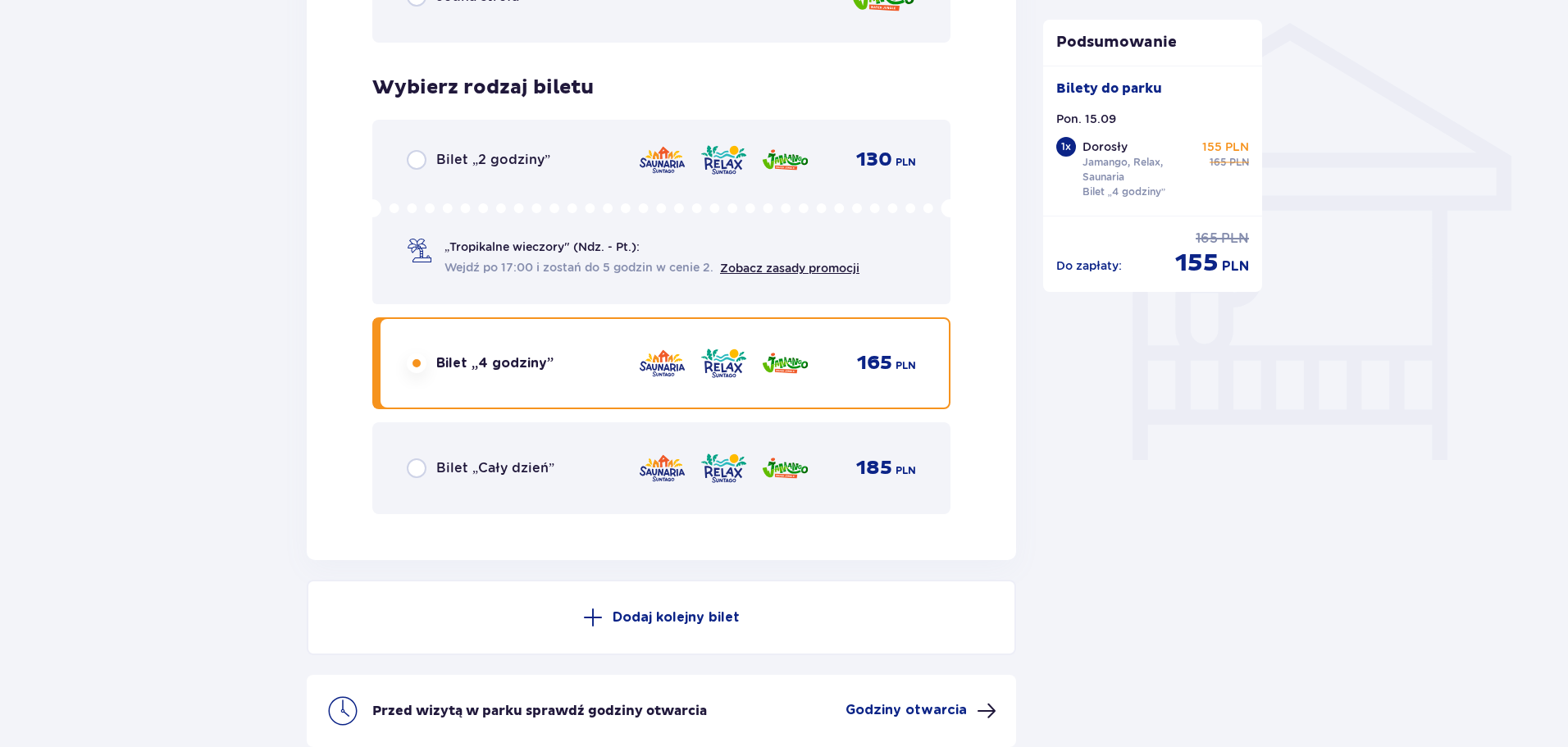
scroll to position [1302, 0]
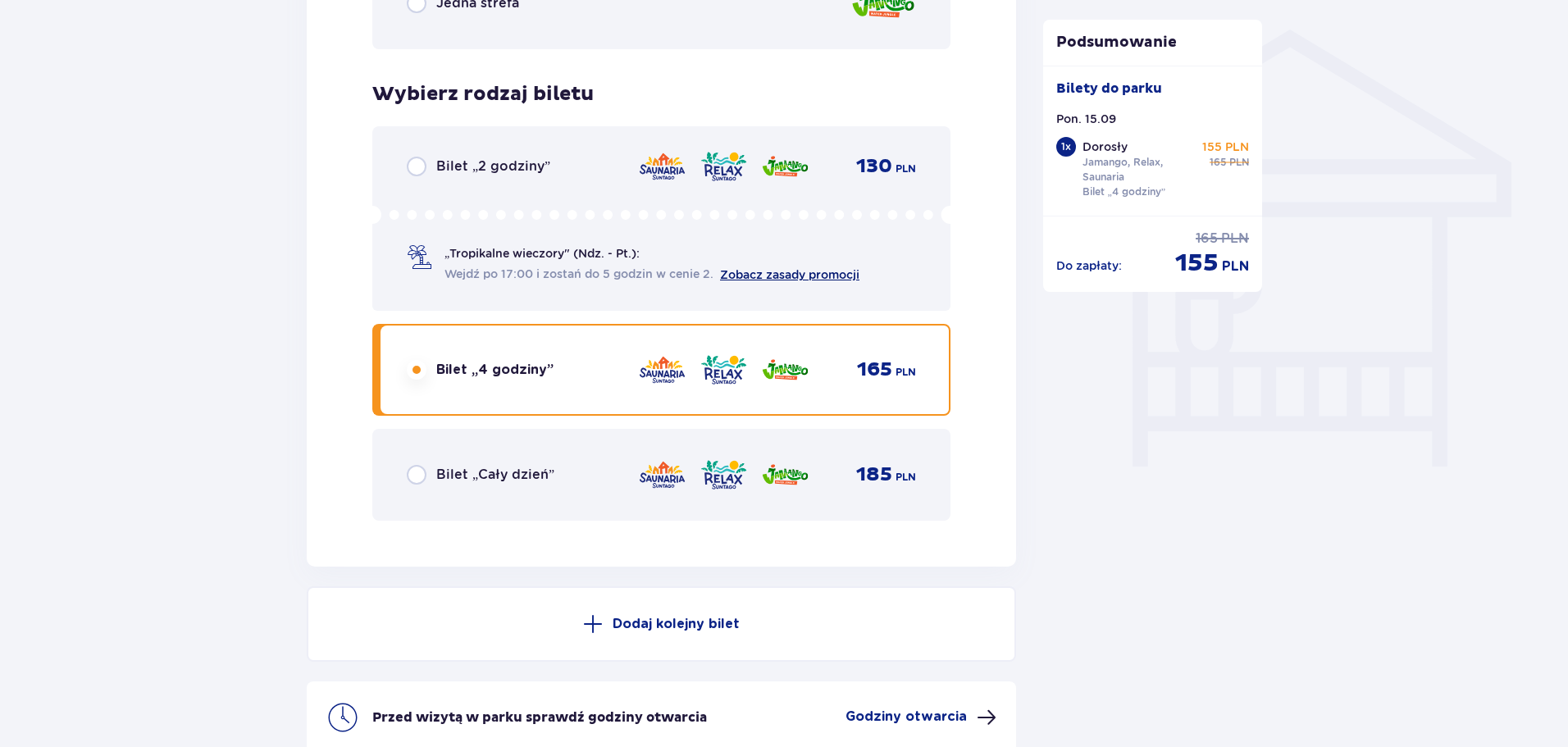
click at [807, 274] on link "Zobacz zasady promocji" at bounding box center [790, 275] width 139 height 13
click at [624, 267] on span "Wejdź po 17:00 i zostań do 5 godzin w cenie 2." at bounding box center [579, 273] width 269 height 16
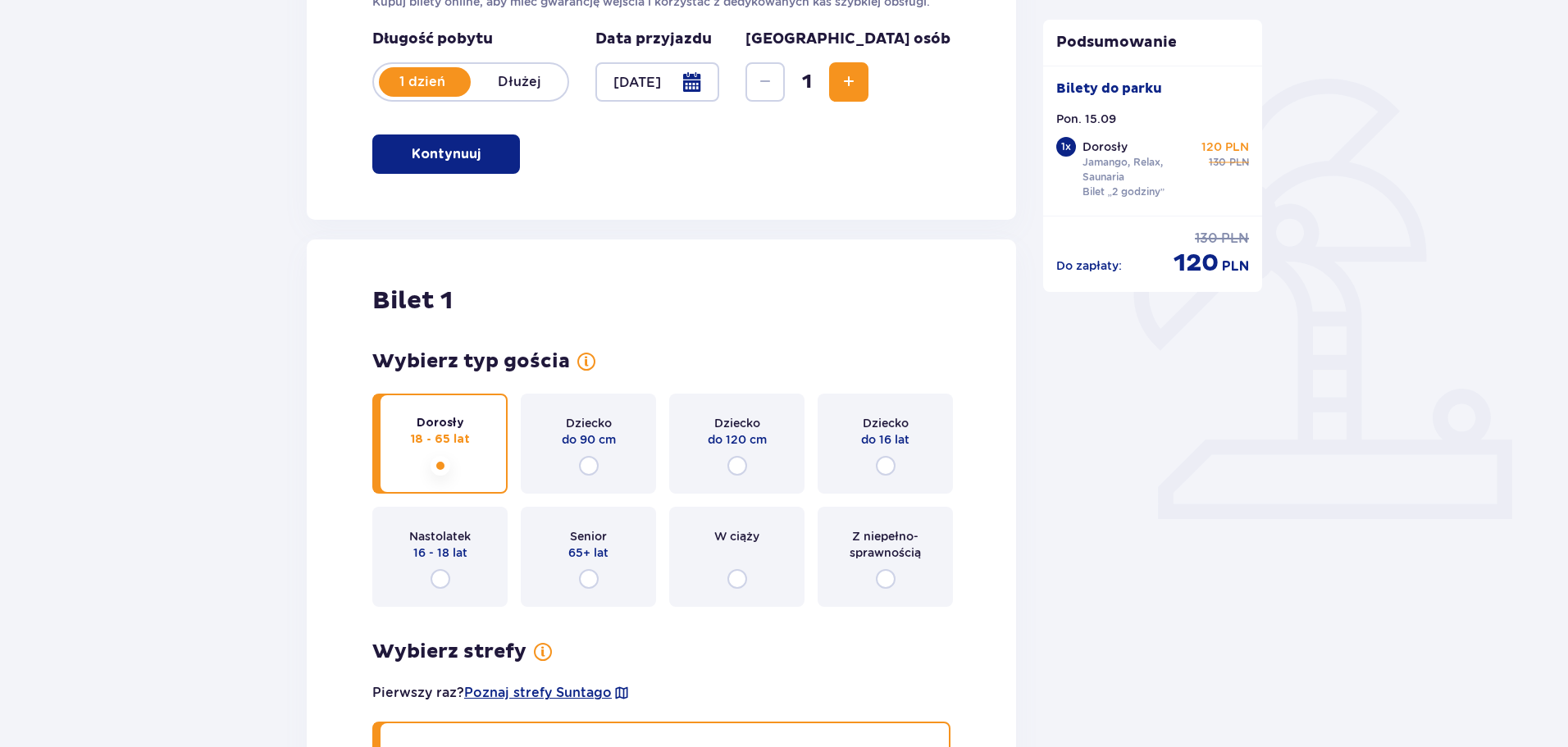
scroll to position [0, 0]
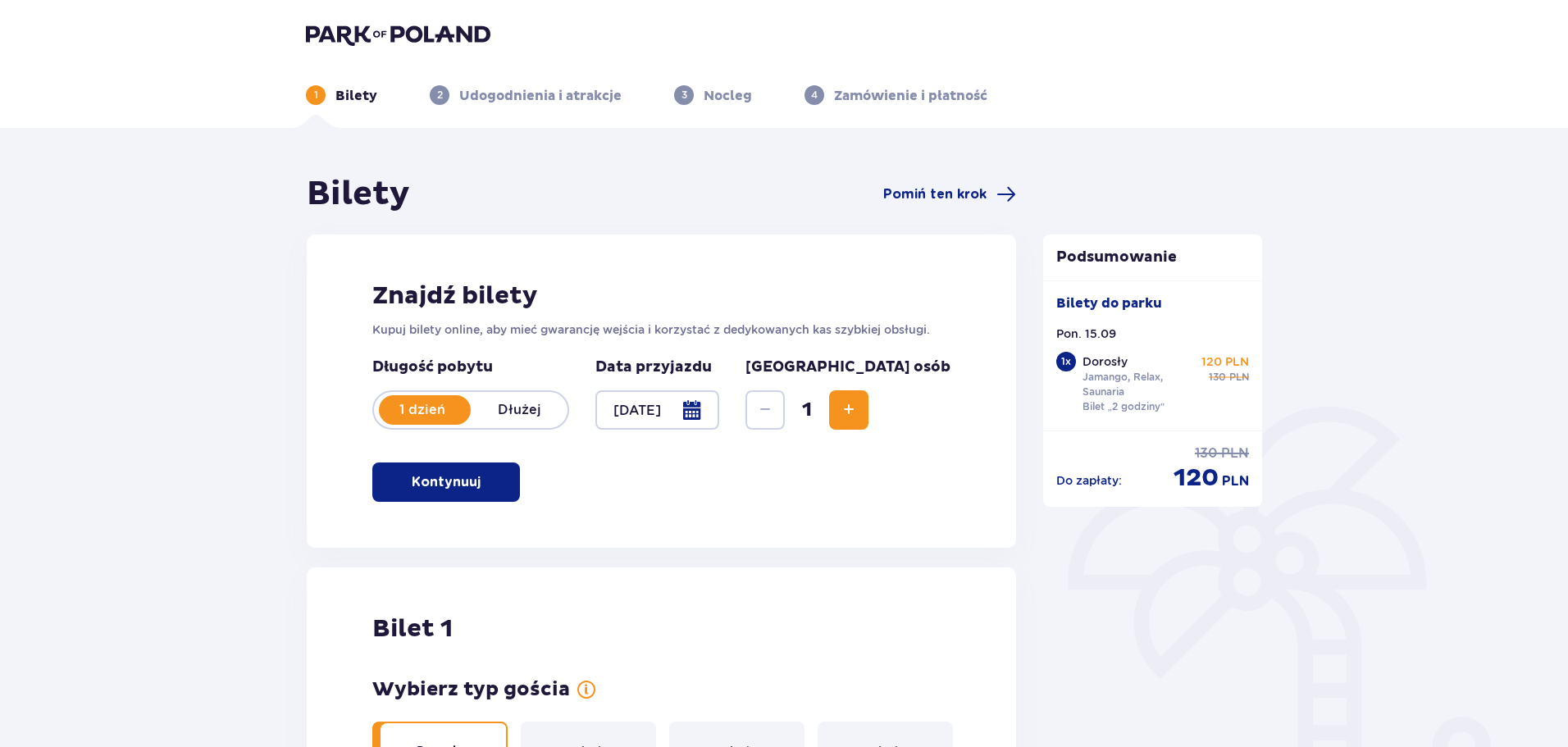
click at [714, 100] on p "Nocleg" at bounding box center [728, 95] width 48 height 18
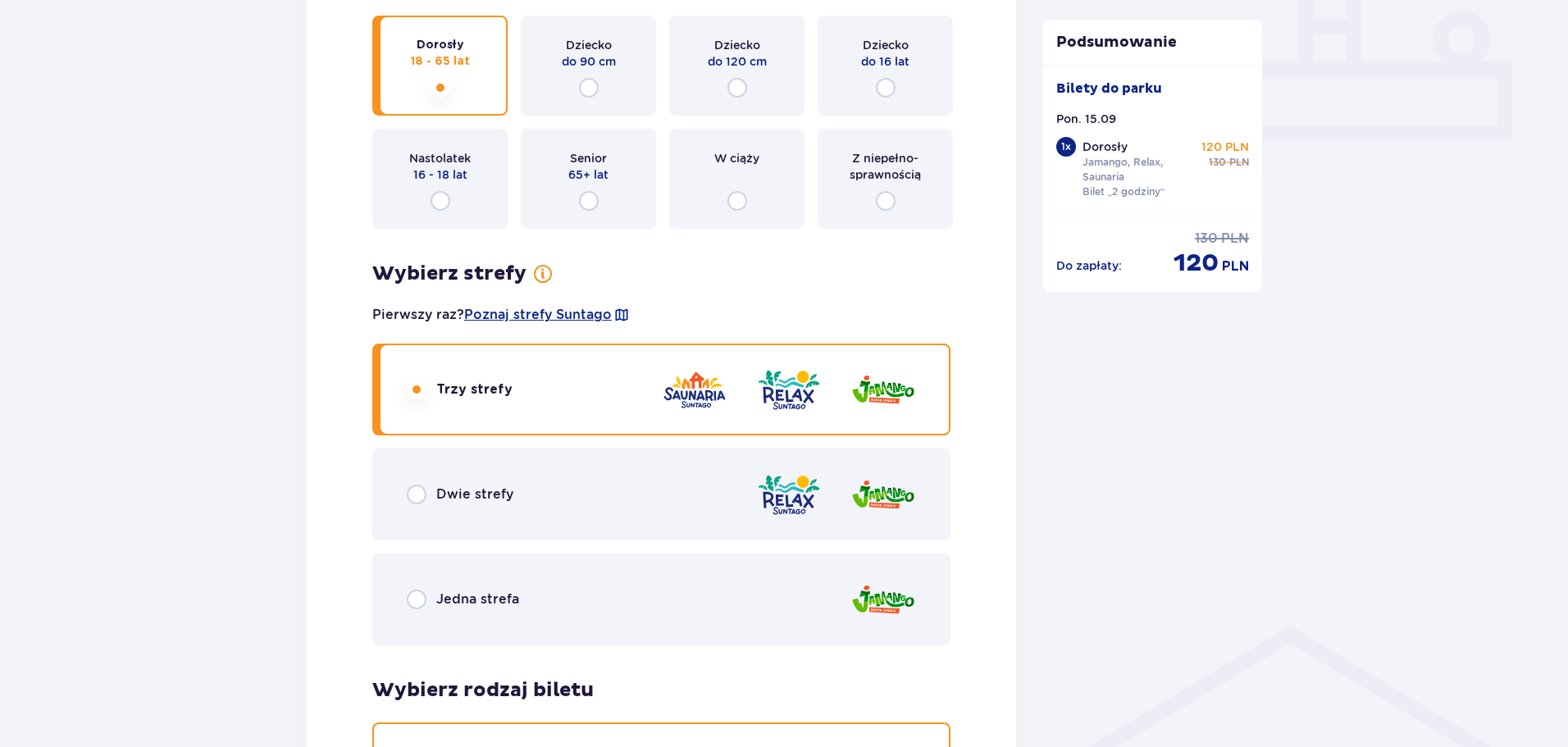
scroll to position [984, 0]
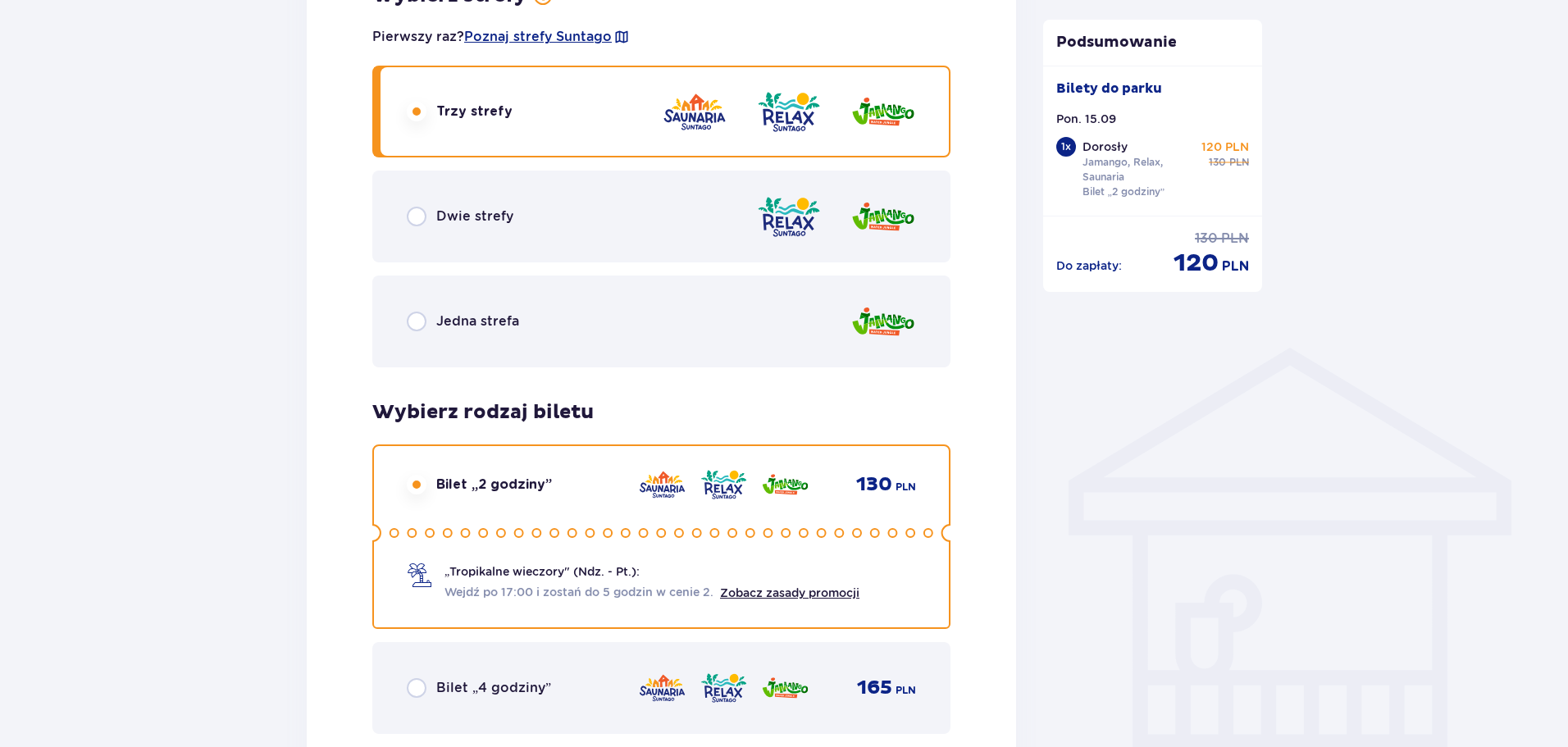
click at [427, 222] on div "Dwie strefy" at bounding box center [459, 216] width 106 height 20
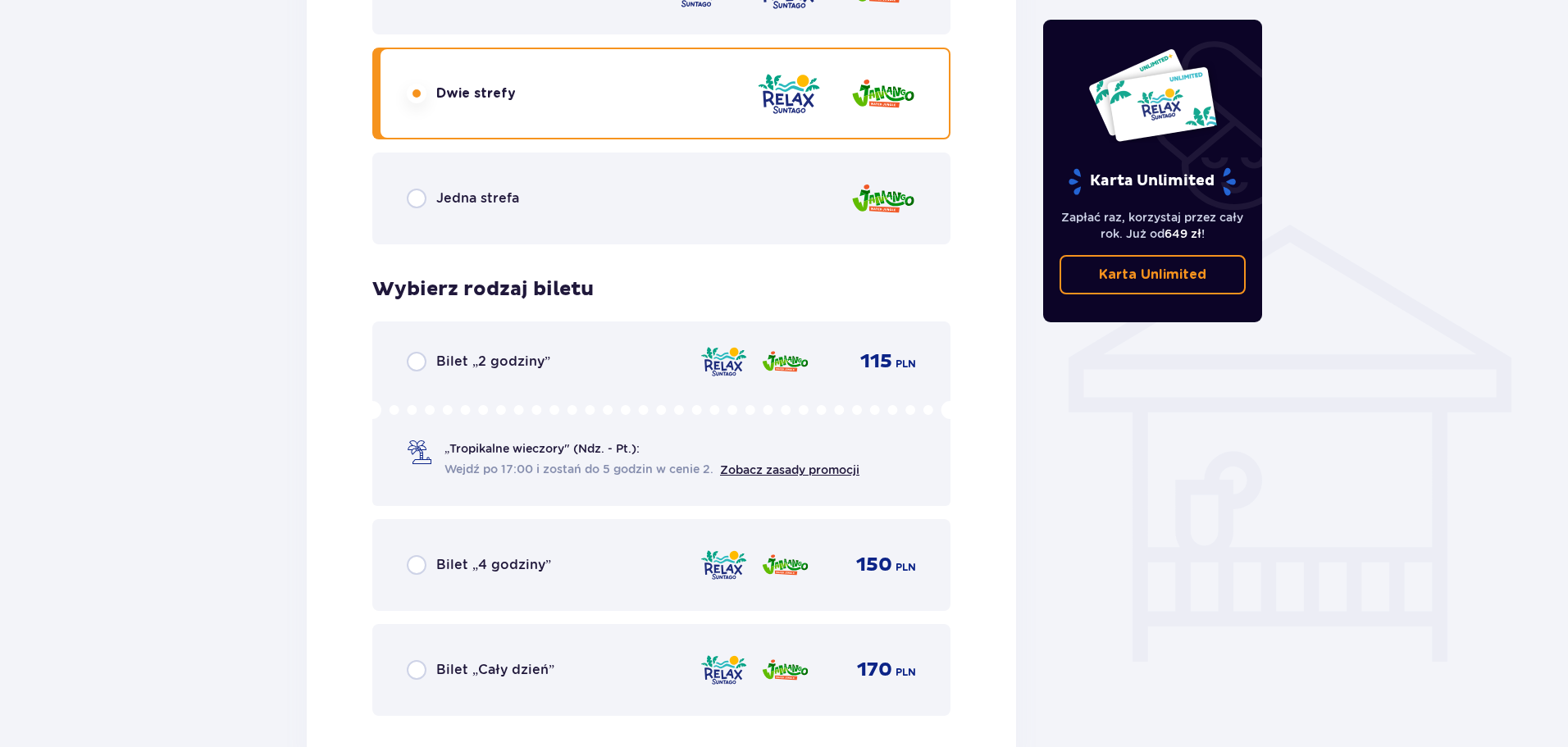
scroll to position [889, 0]
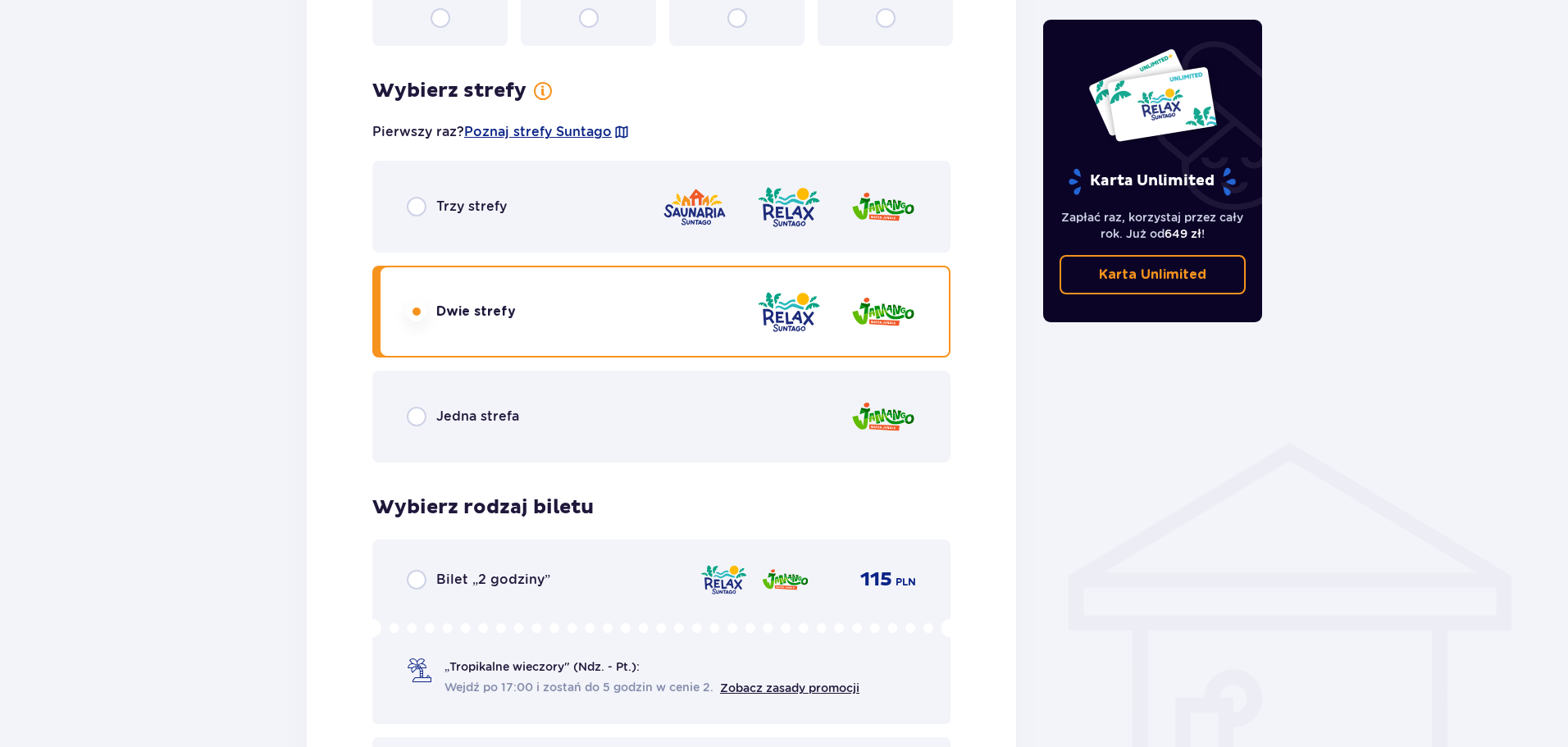
click at [472, 210] on p "Trzy strefy" at bounding box center [472, 206] width 71 height 18
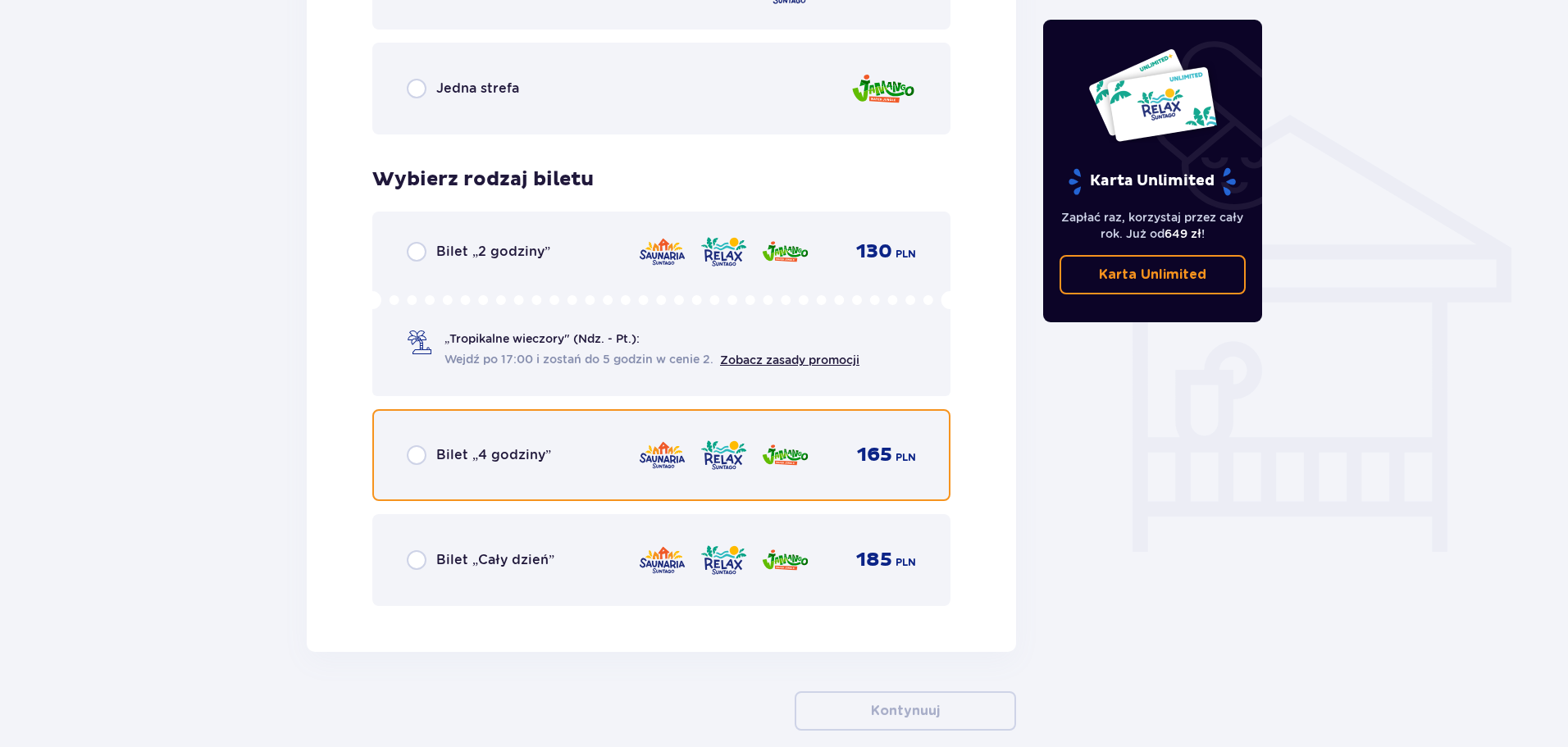
click at [412, 453] on input "radio" at bounding box center [416, 454] width 20 height 20
radio input "true"
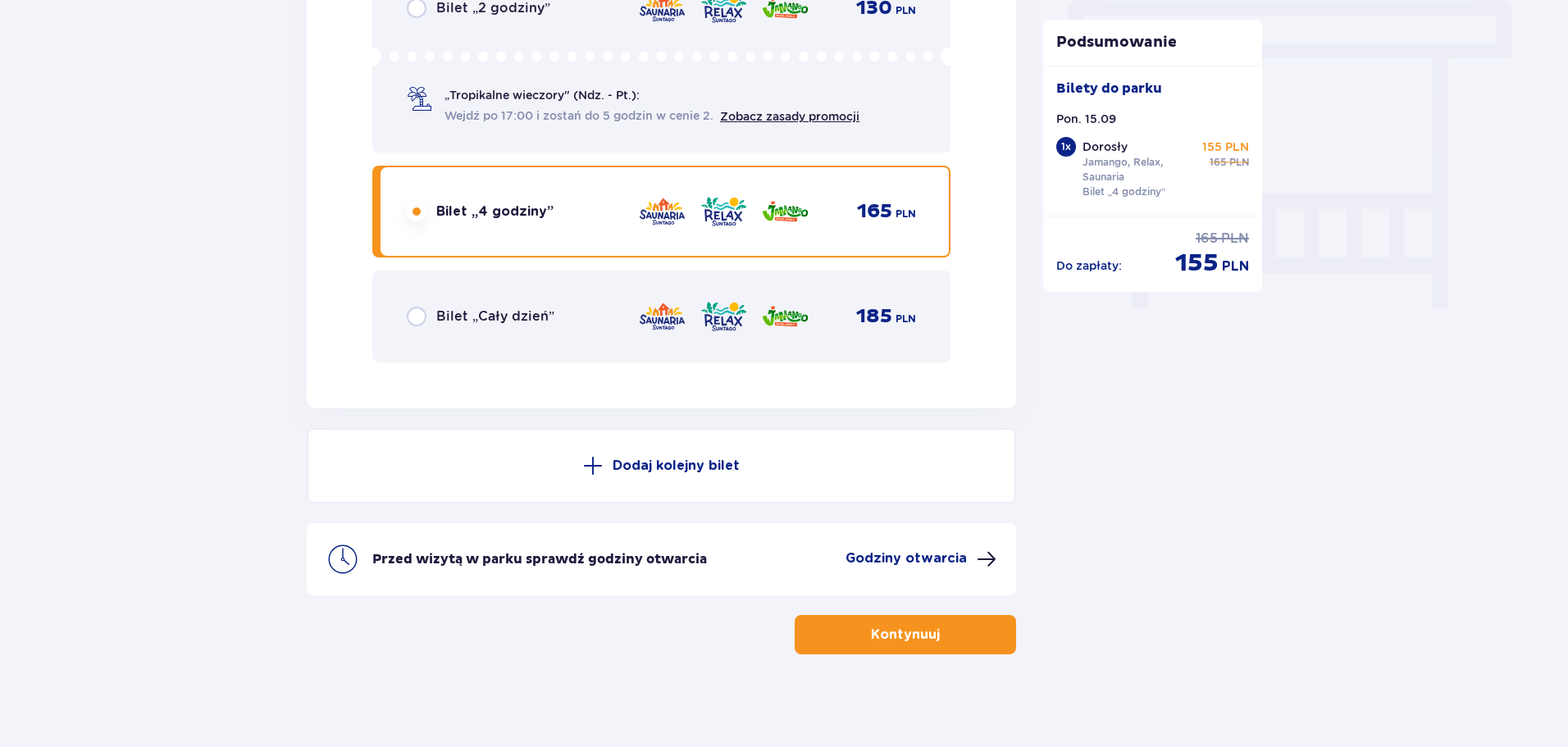
scroll to position [1466, 0]
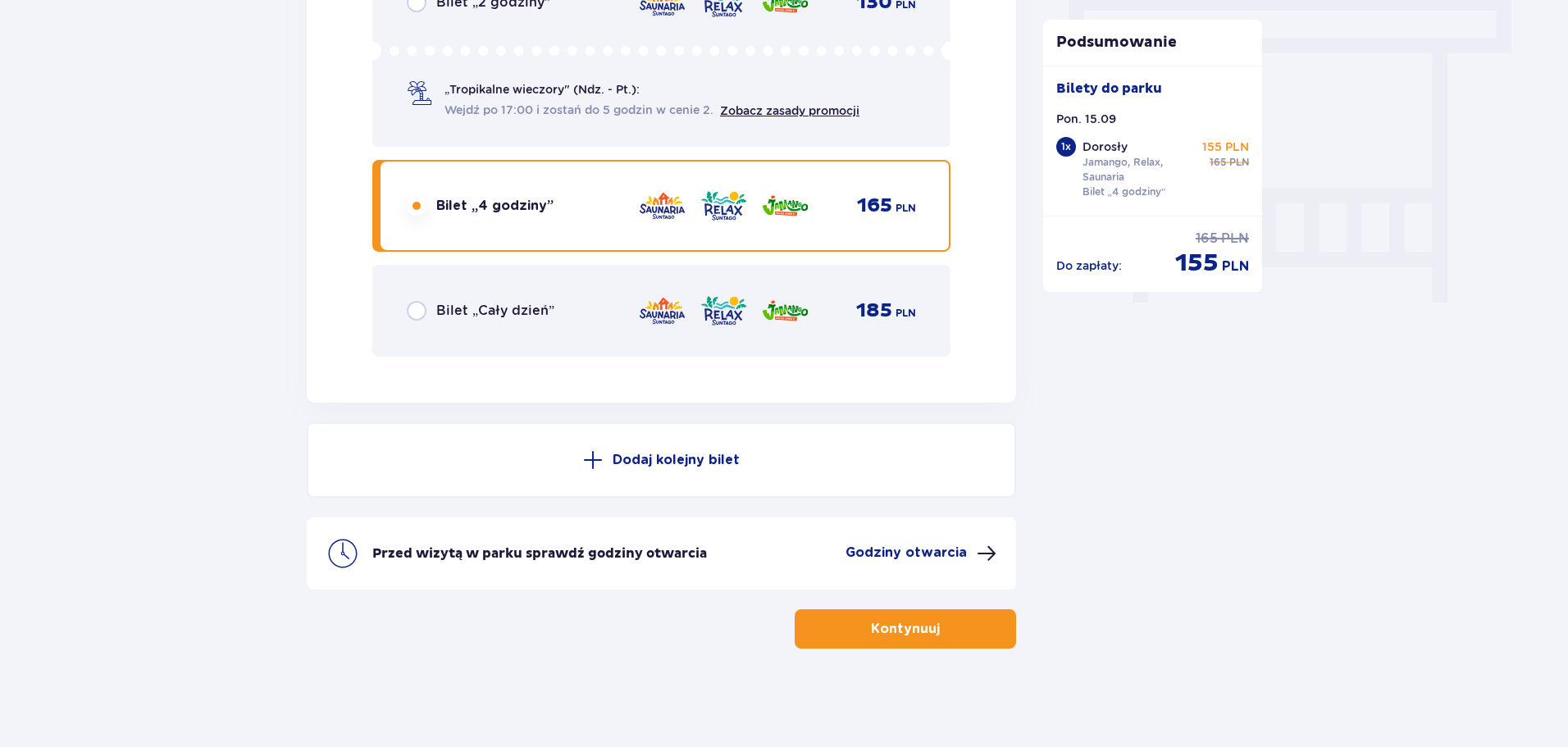
click at [950, 619] on span "button" at bounding box center [943, 628] width 20 height 20
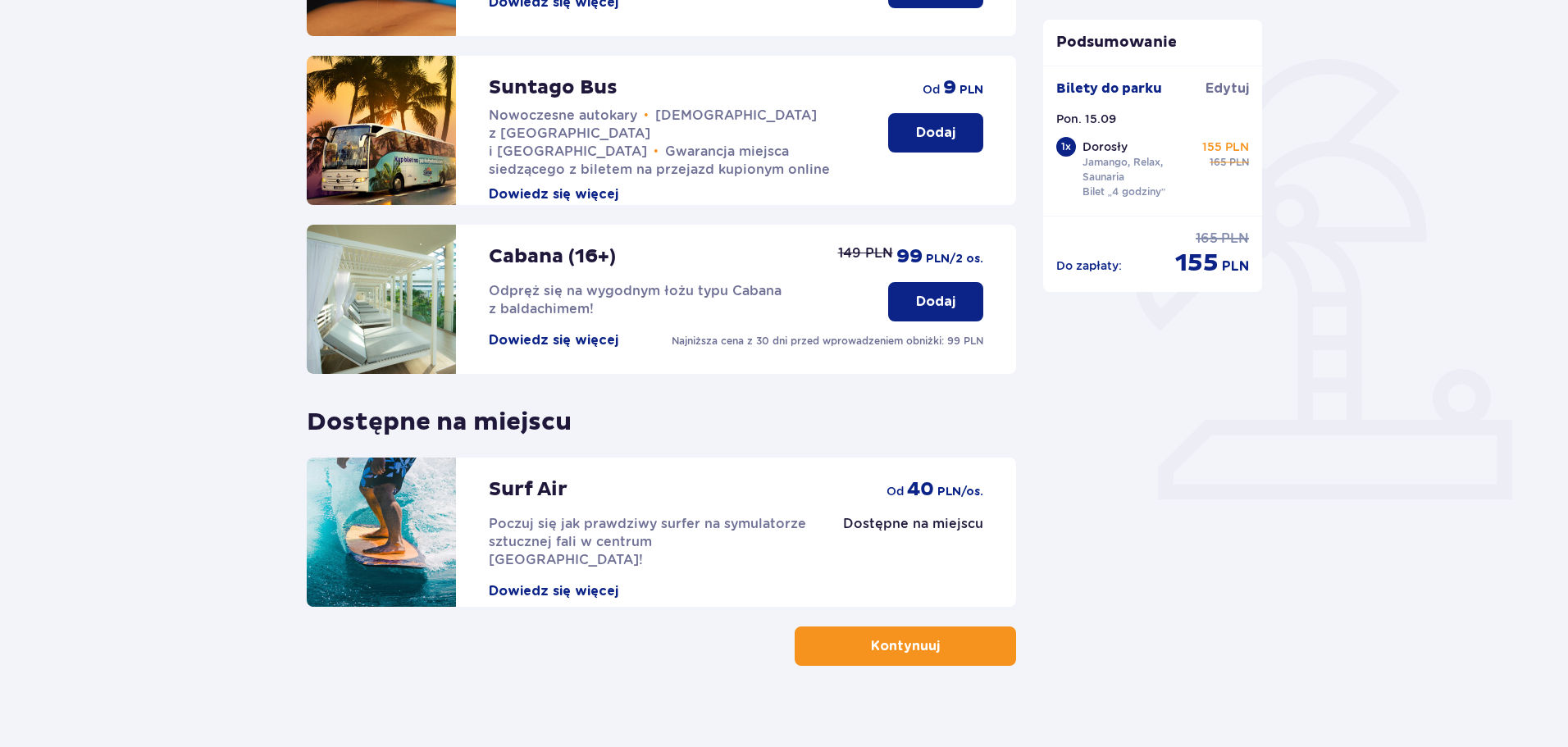
scroll to position [365, 0]
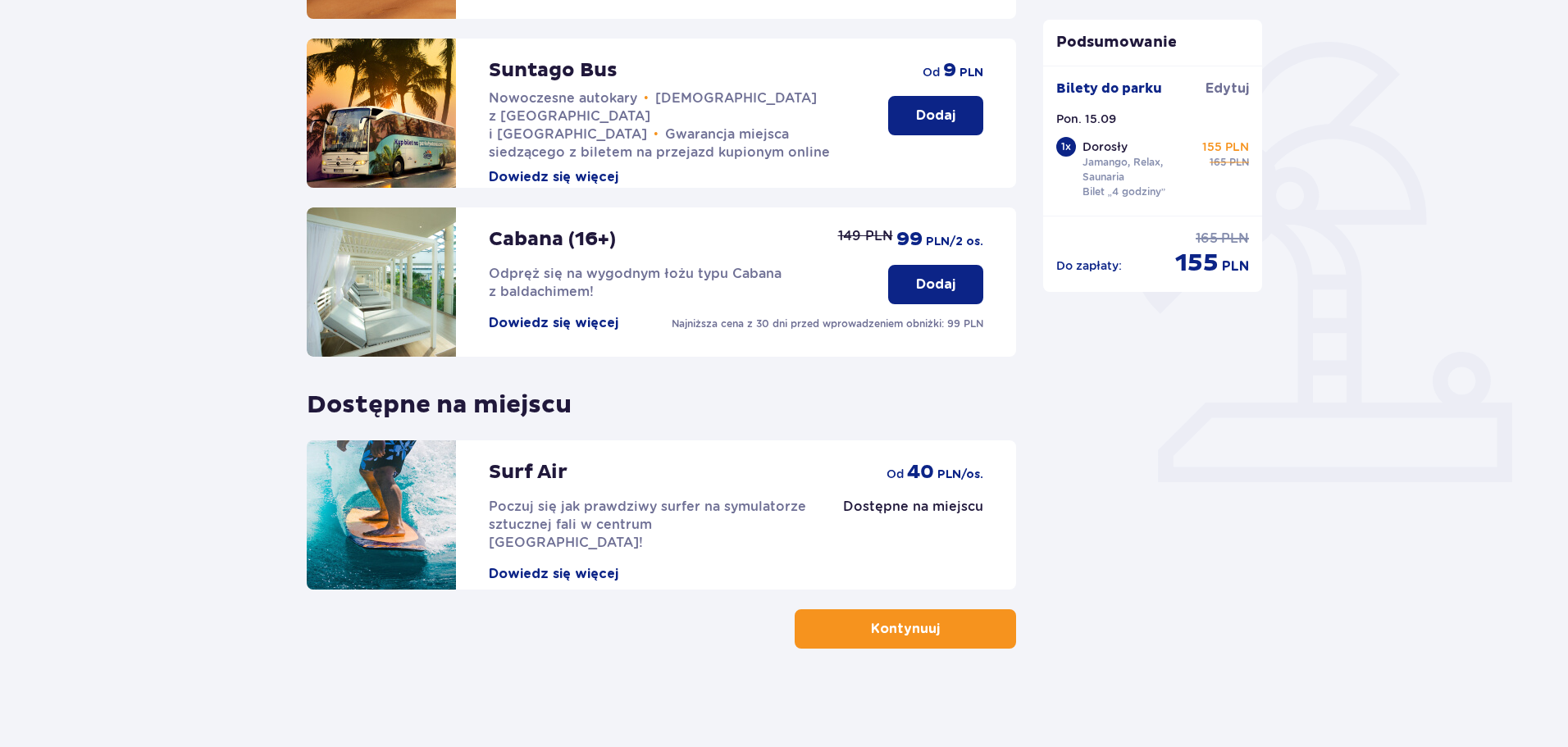
click at [561, 564] on button "Dowiedz się więcej" at bounding box center [553, 573] width 130 height 18
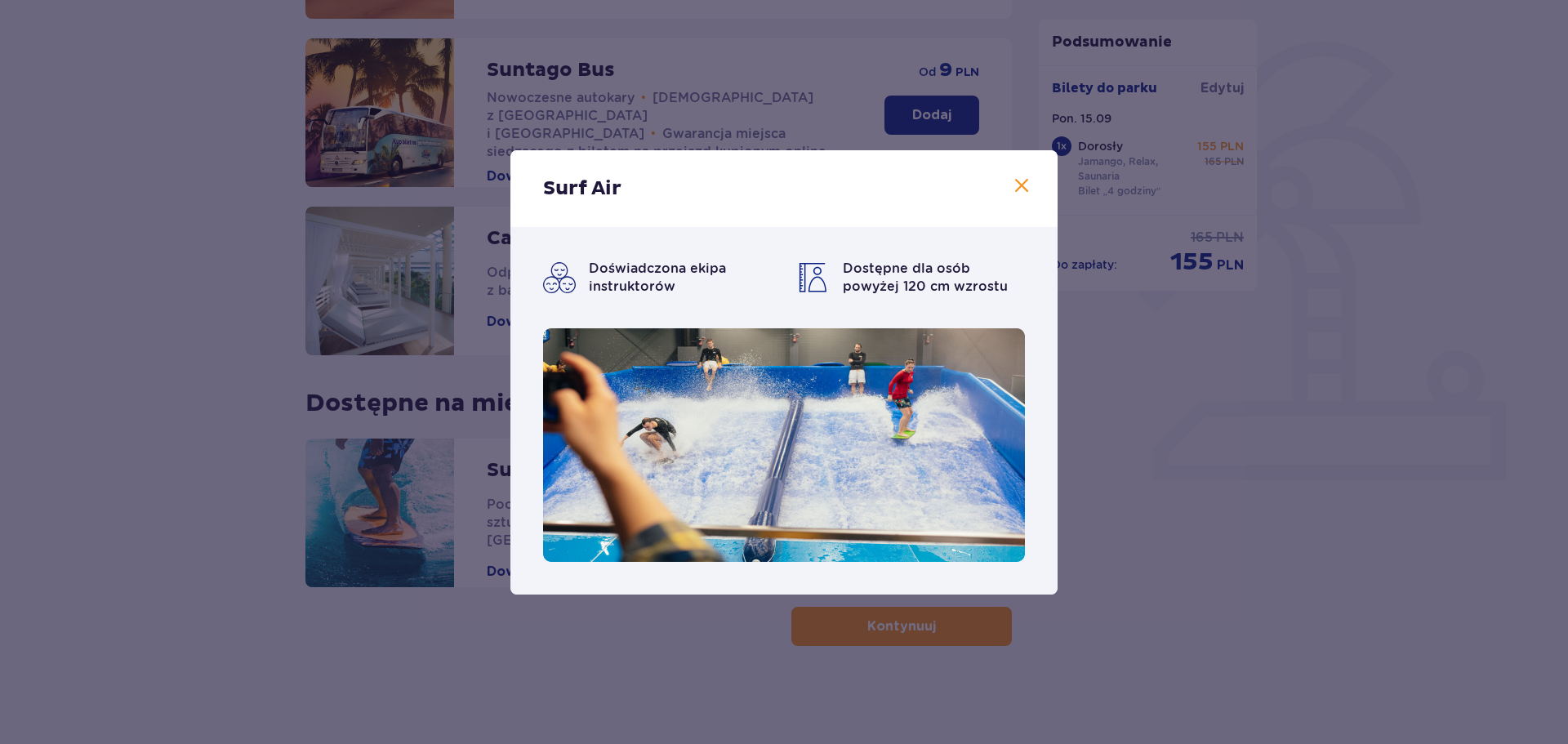
click at [1029, 180] on span at bounding box center [1022, 186] width 20 height 20
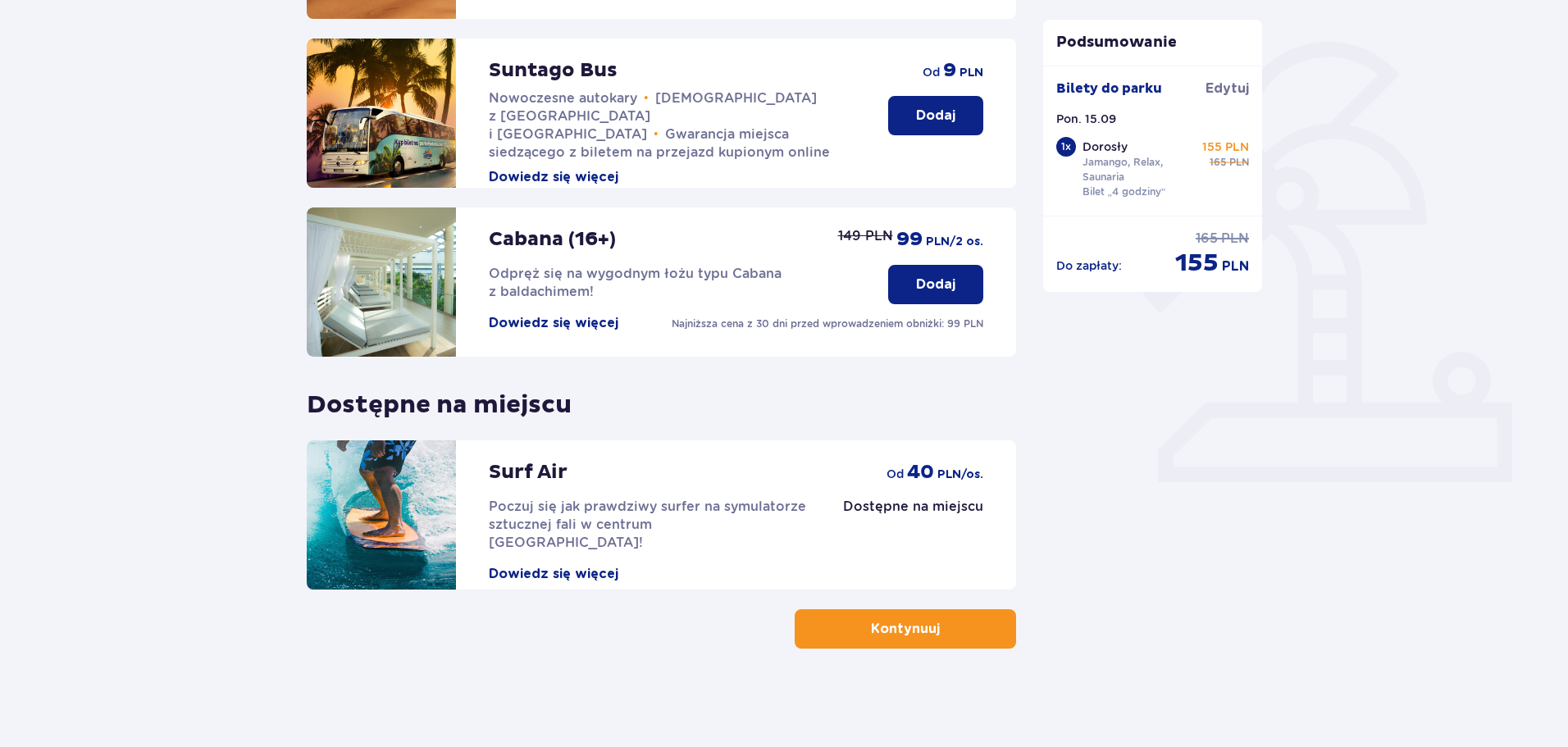
click at [939, 539] on div "Surf Air Poczuj się jak prawdziwy surfer na symulatorze sztucznej fali w centru…" at bounding box center [662, 515] width 710 height 150
click at [957, 494] on div "Dostępne na miejscu od 40 PLN /os." at bounding box center [913, 478] width 140 height 75
click at [934, 628] on span "button" at bounding box center [943, 628] width 20 height 20
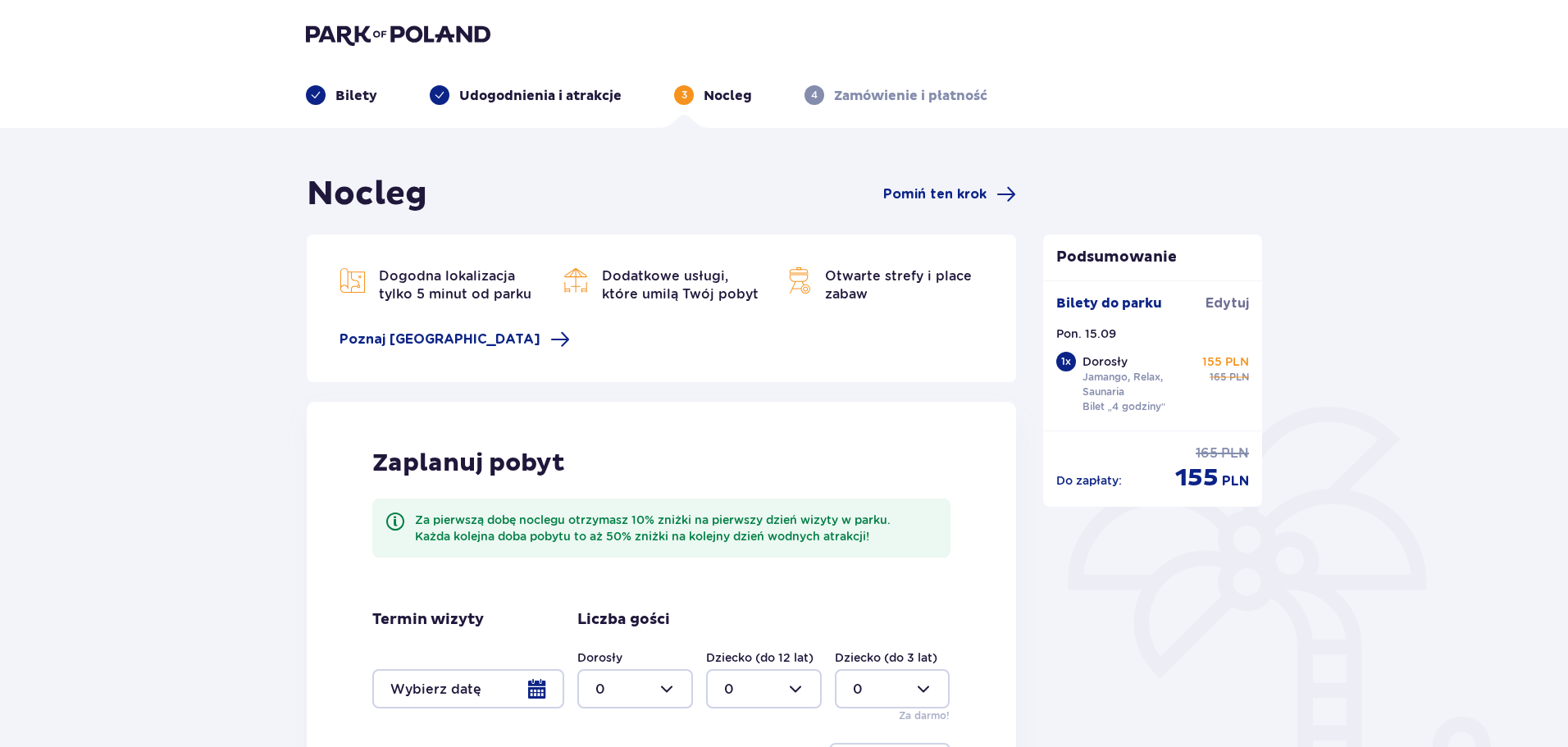
scroll to position [164, 0]
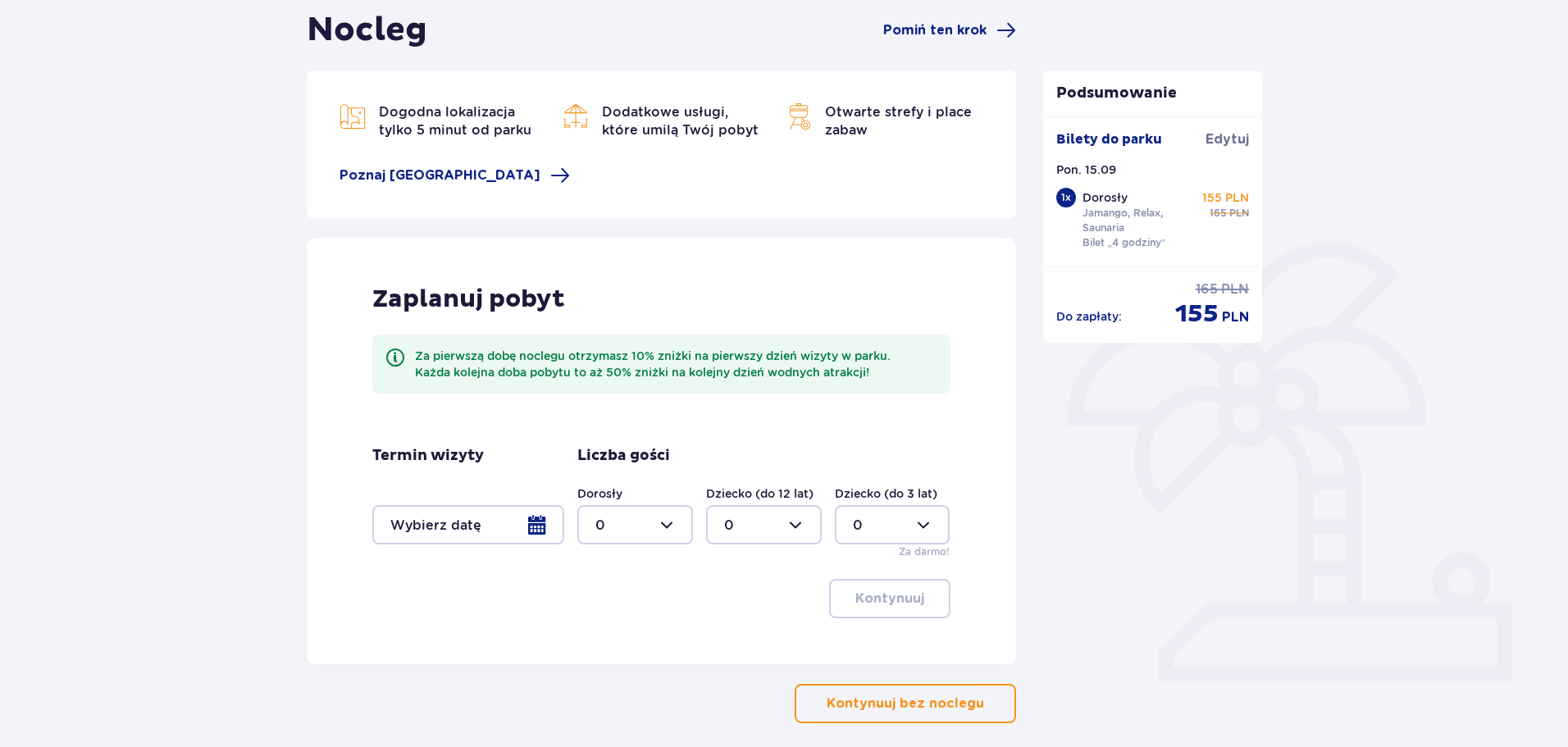
click at [537, 520] on div at bounding box center [469, 525] width 192 height 40
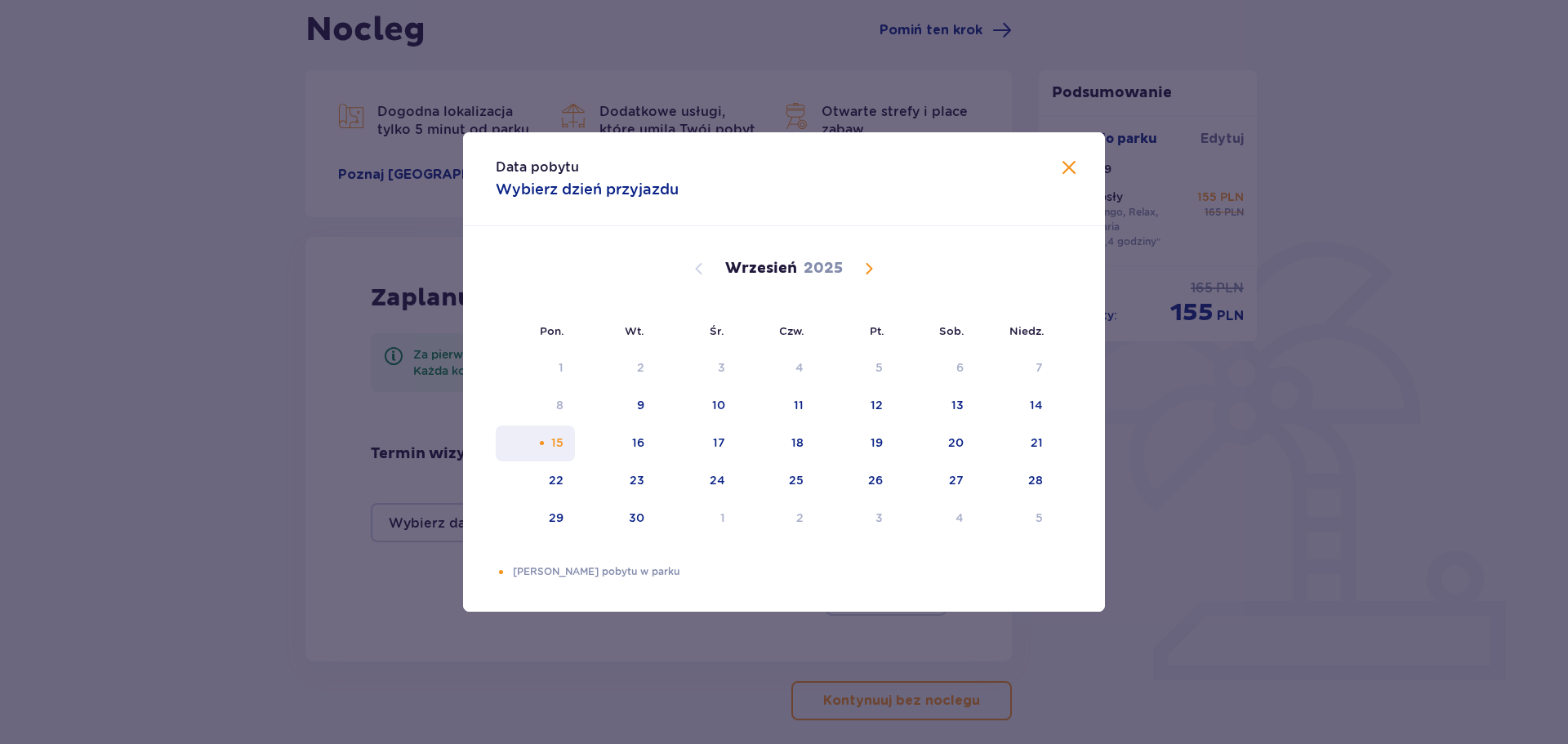
click at [566, 440] on div "15" at bounding box center [535, 443] width 80 height 36
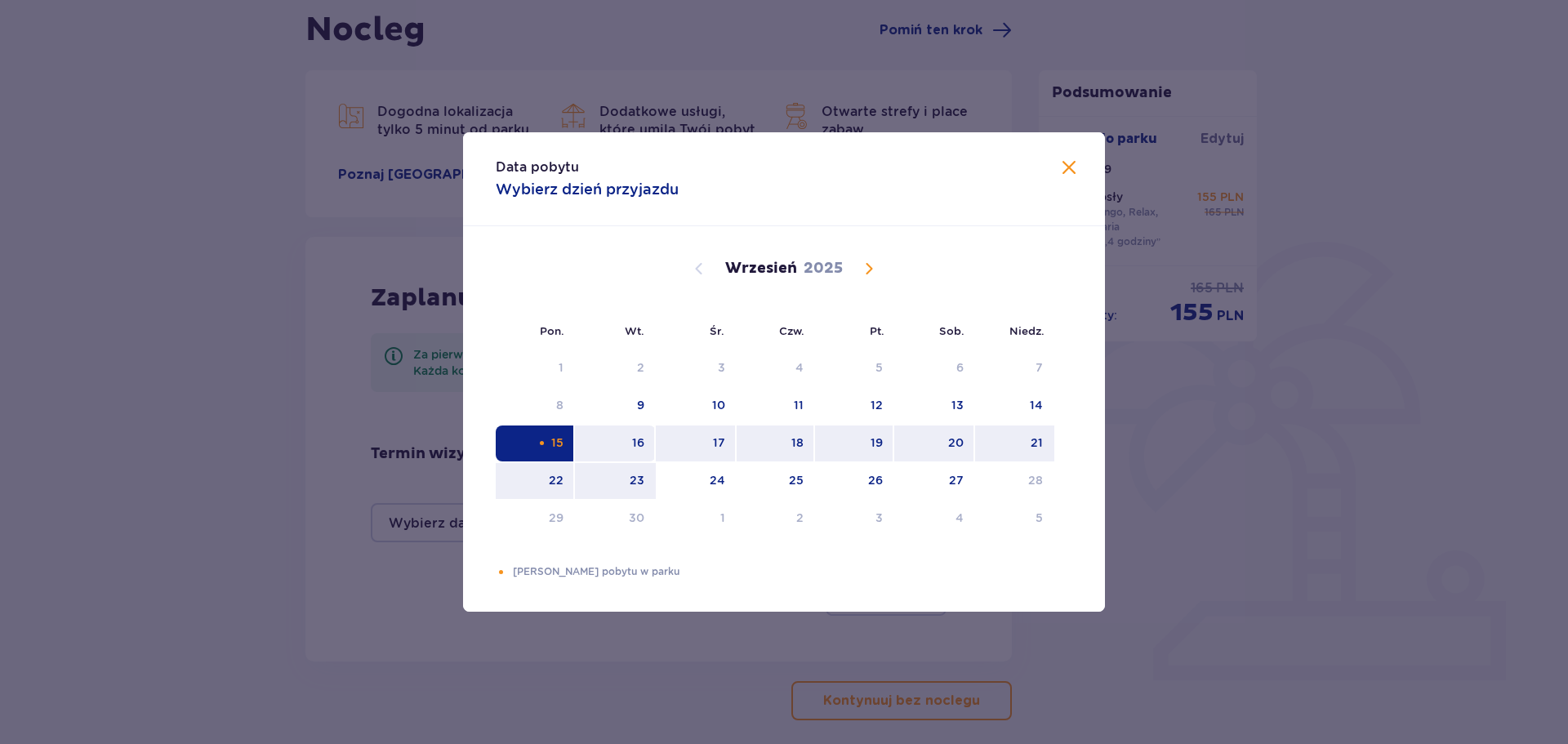
click at [637, 449] on div "16" at bounding box center [638, 442] width 12 height 16
type input "15.09.25 - 16.09.25"
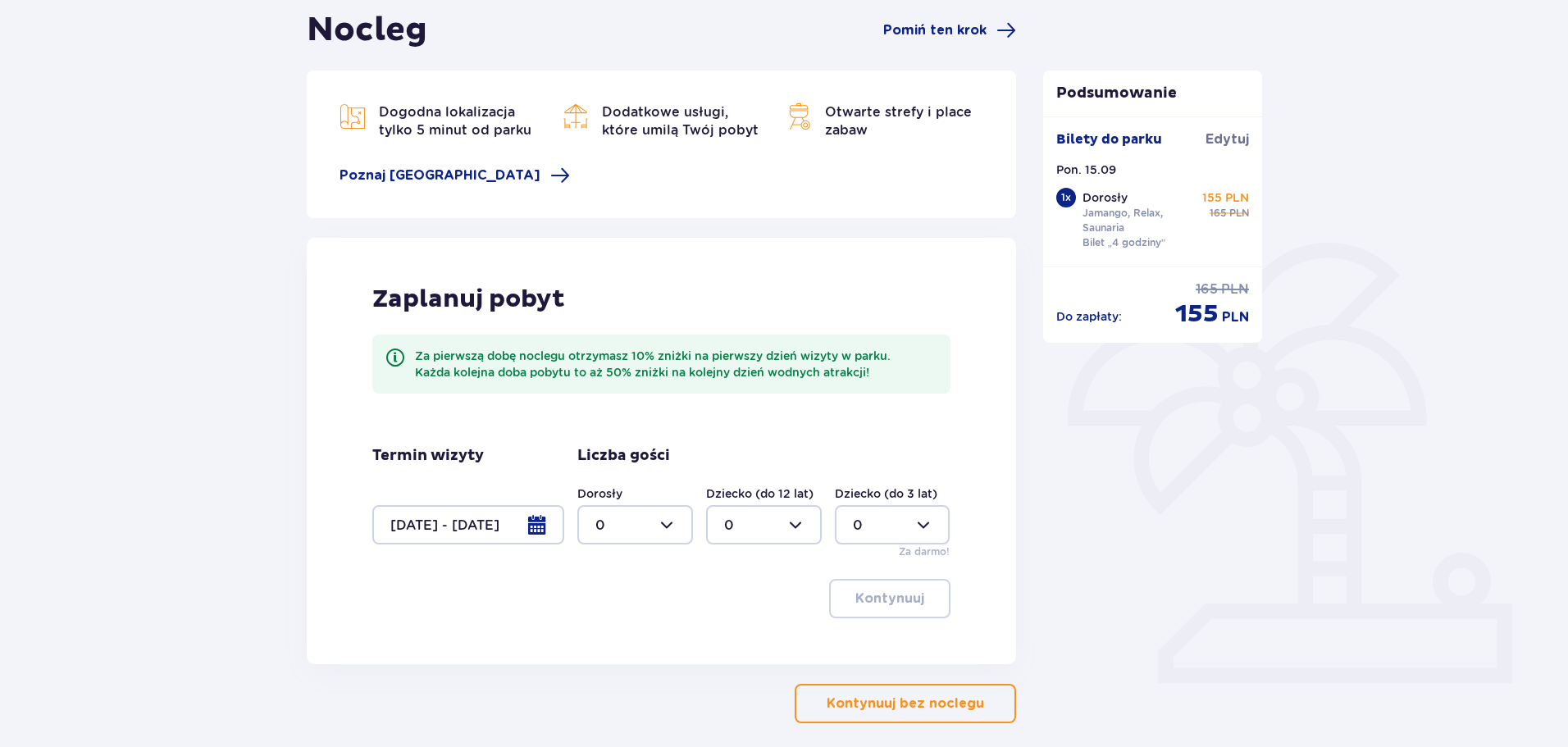
click at [662, 524] on div at bounding box center [635, 525] width 116 height 40
click at [637, 607] on div "1" at bounding box center [635, 609] width 80 height 18
type input "1"
click at [890, 602] on p "Kontynuuj" at bounding box center [889, 598] width 69 height 18
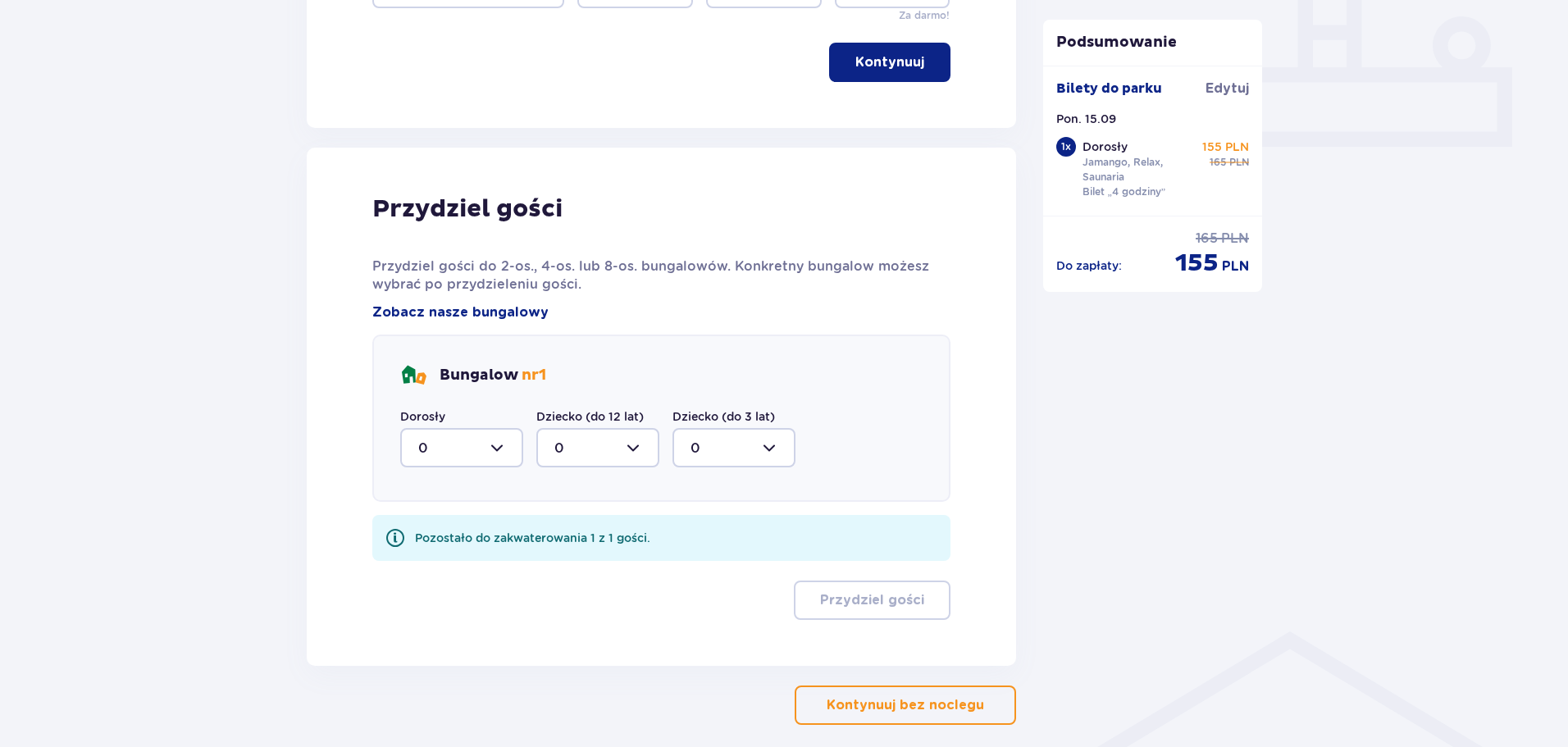
scroll to position [776, 0]
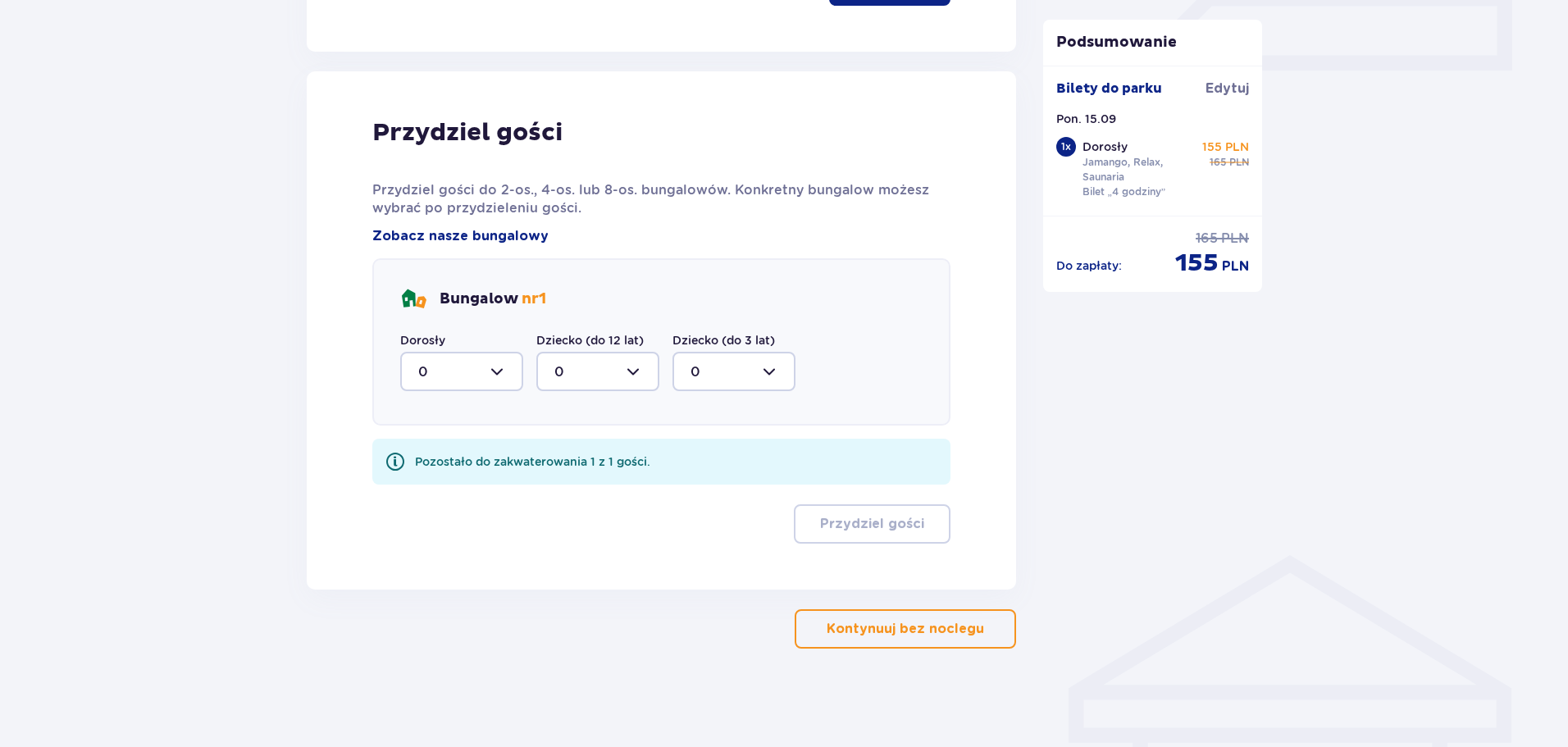
click at [492, 385] on div at bounding box center [461, 372] width 123 height 40
click at [443, 456] on div "1" at bounding box center [461, 455] width 87 height 18
type input "1"
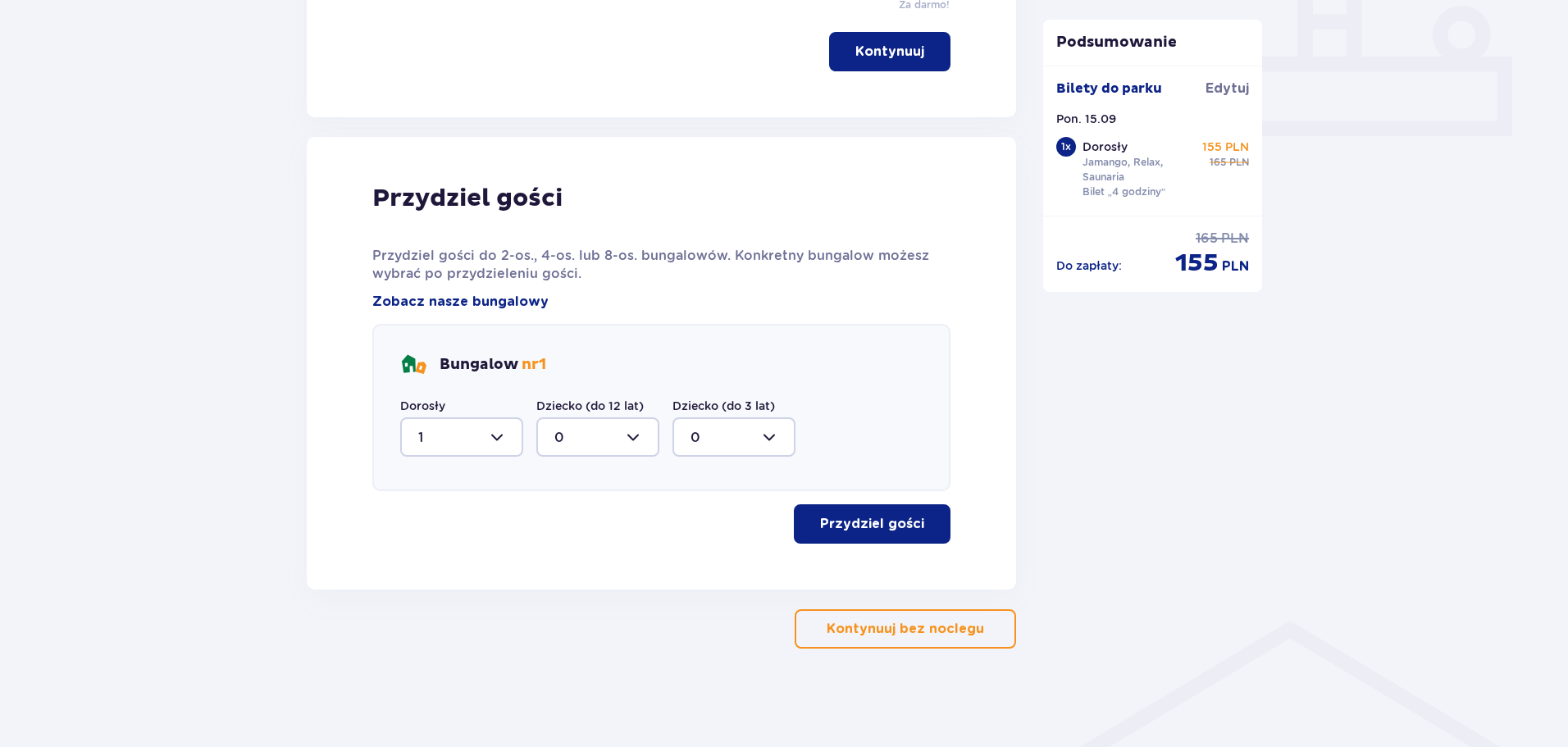
scroll to position [711, 0]
click at [908, 521] on p "Przydziel gości" at bounding box center [872, 523] width 104 height 18
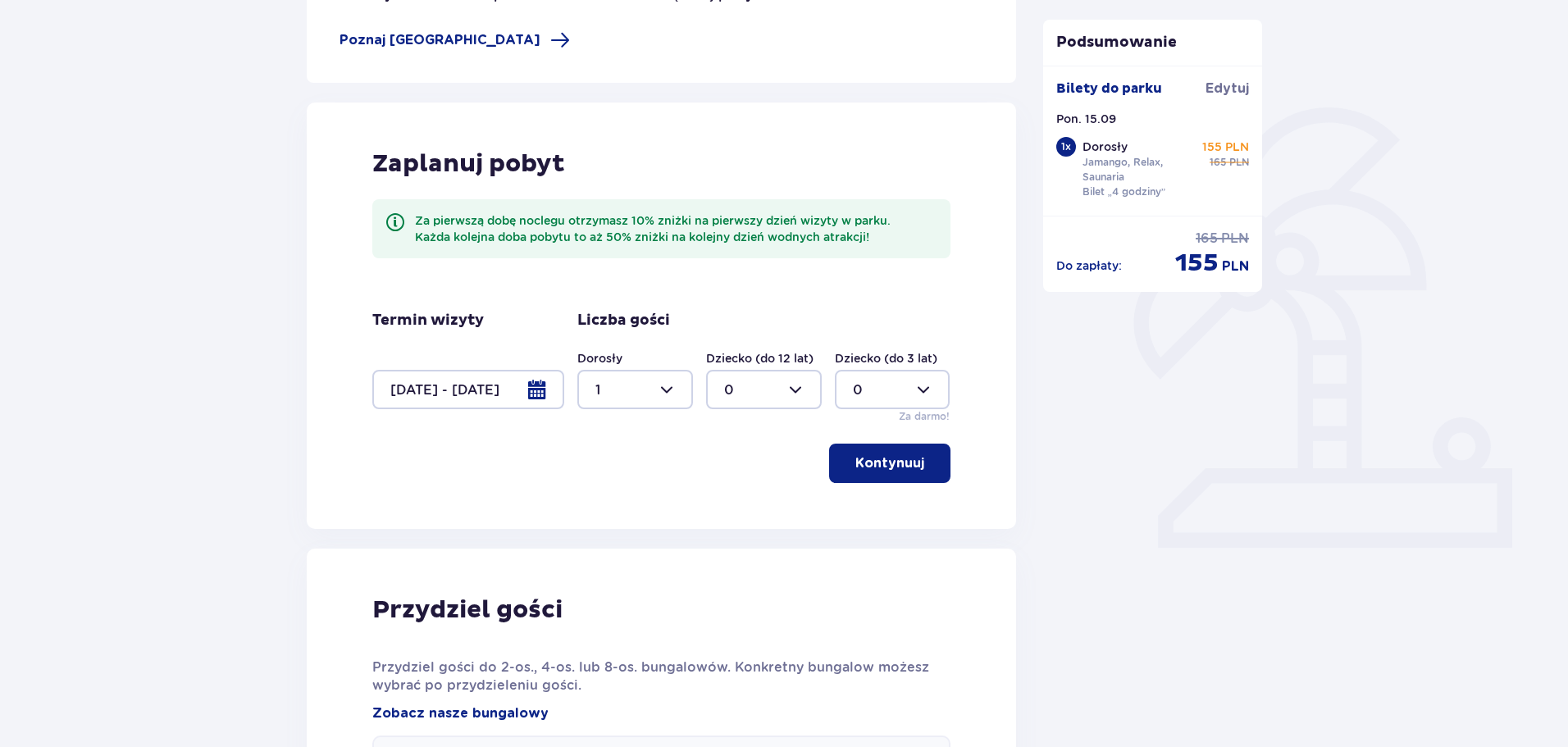
scroll to position [0, 0]
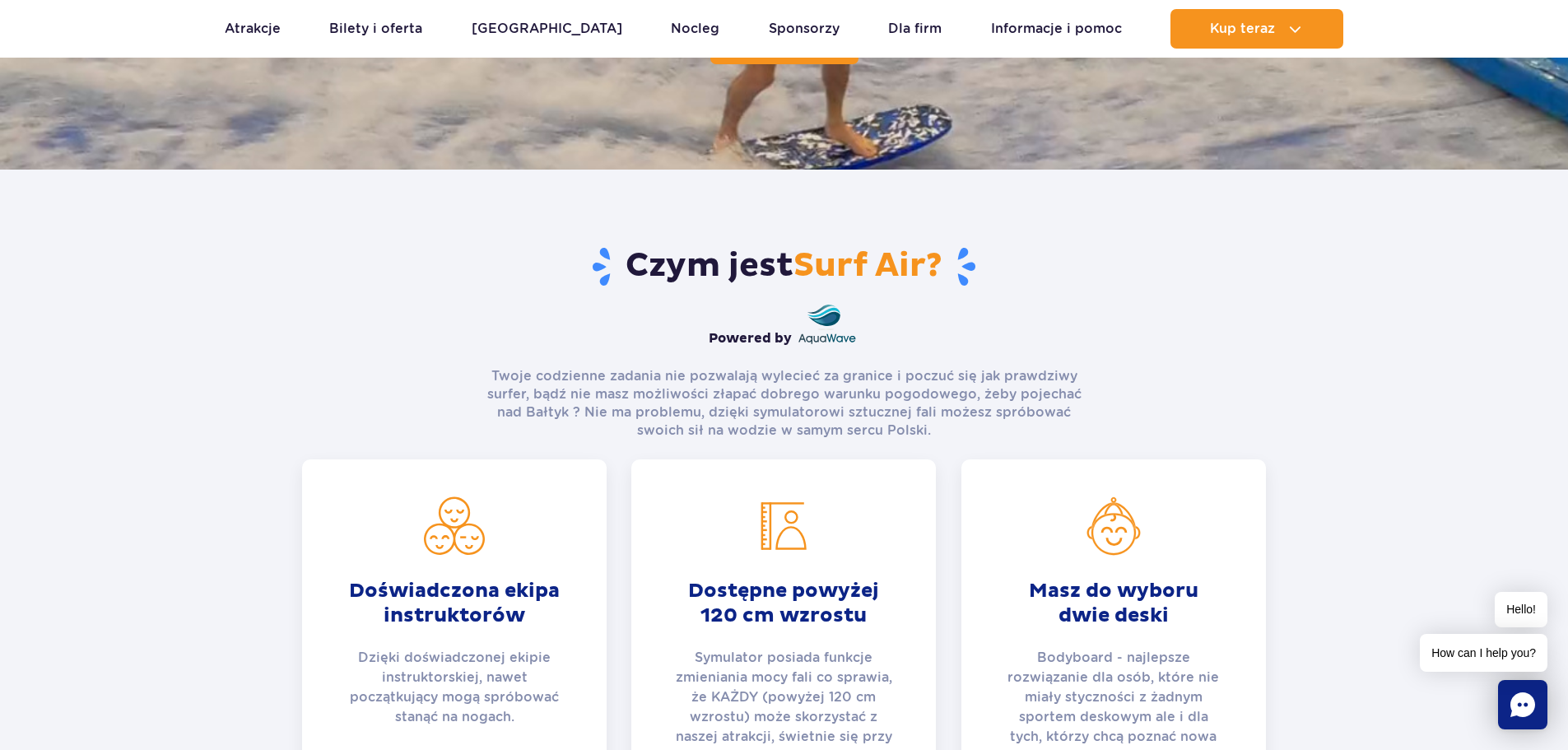
scroll to position [82, 0]
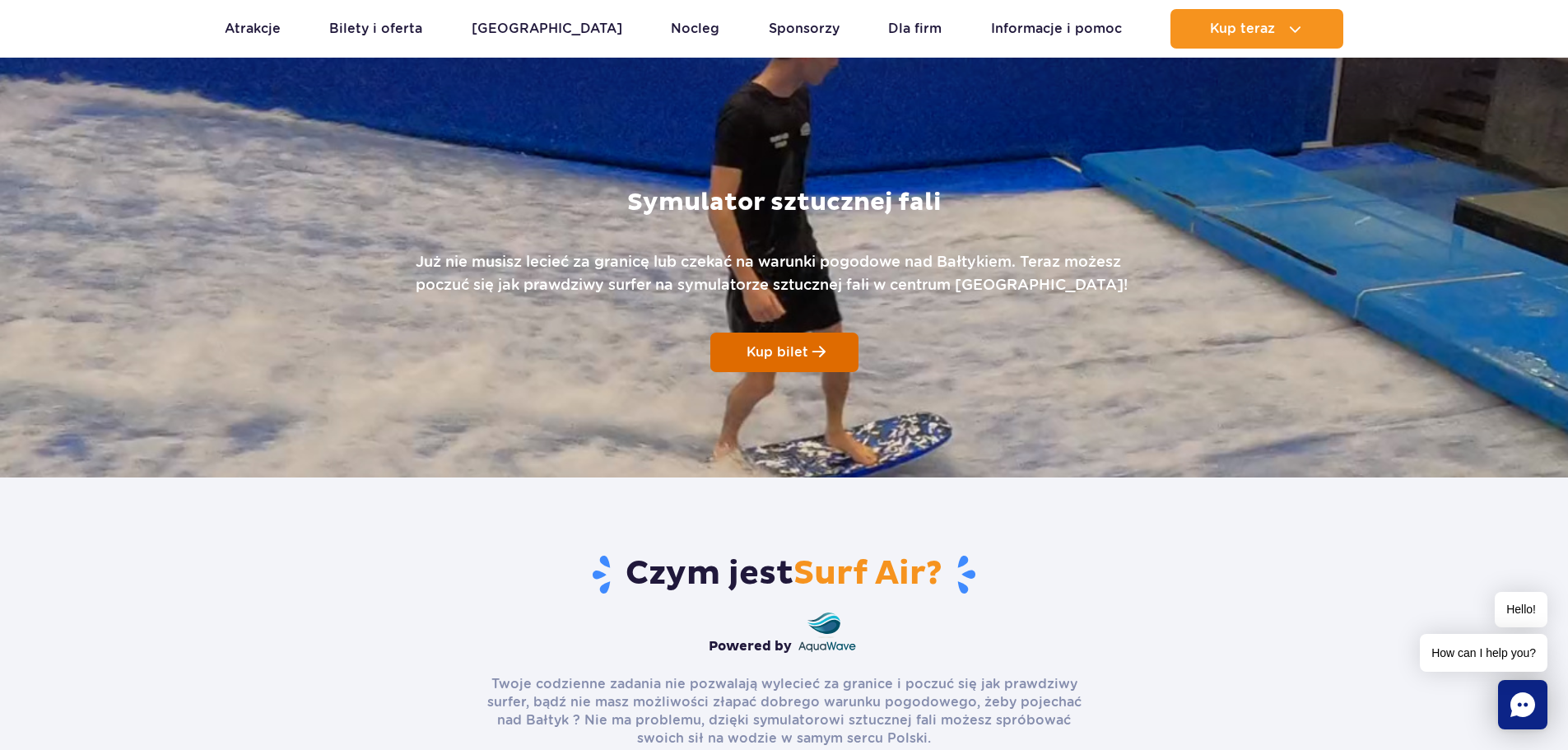
click at [770, 362] on link "Kup bilet" at bounding box center [784, 352] width 148 height 40
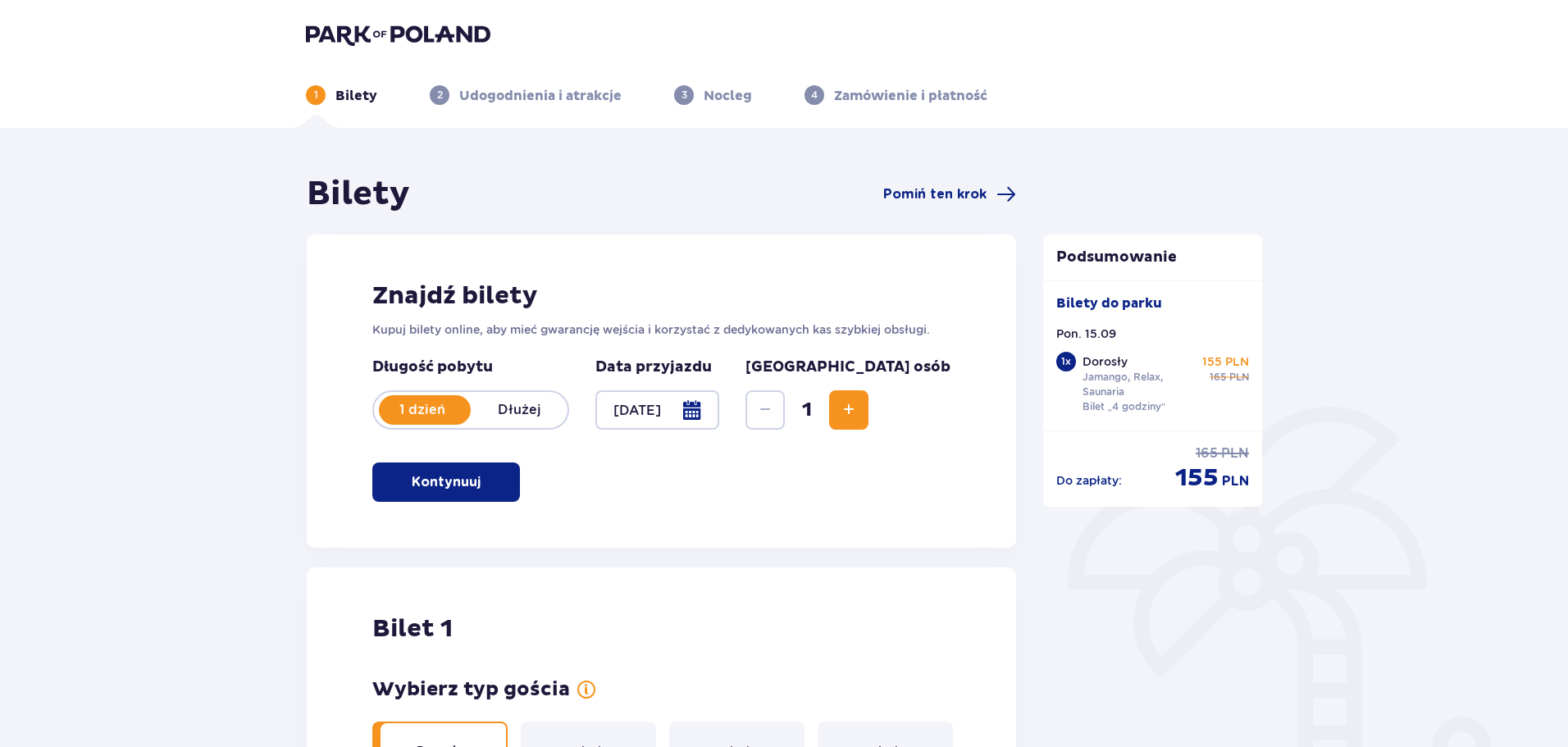
click at [488, 485] on span "button" at bounding box center [484, 482] width 20 height 20
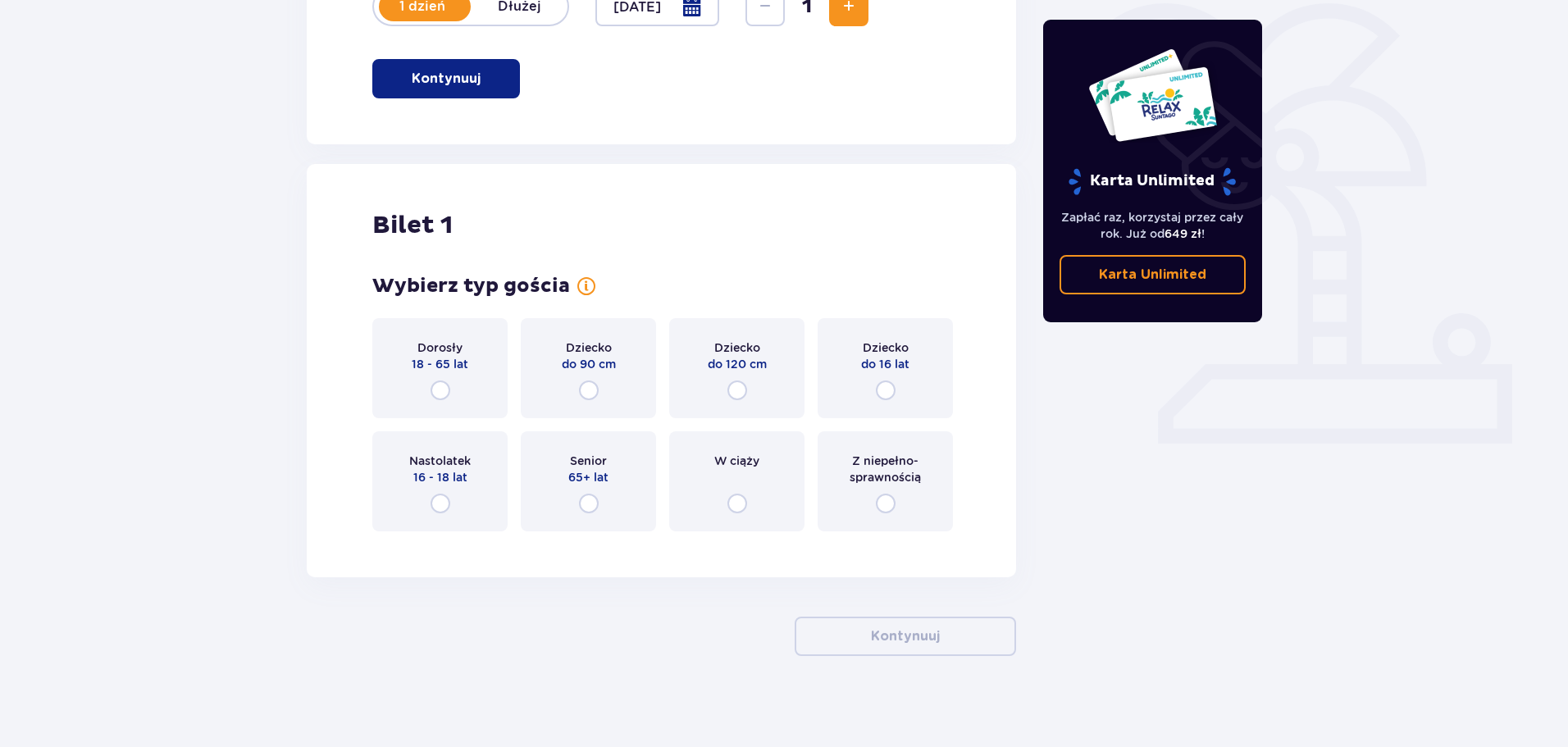
scroll to position [411, 0]
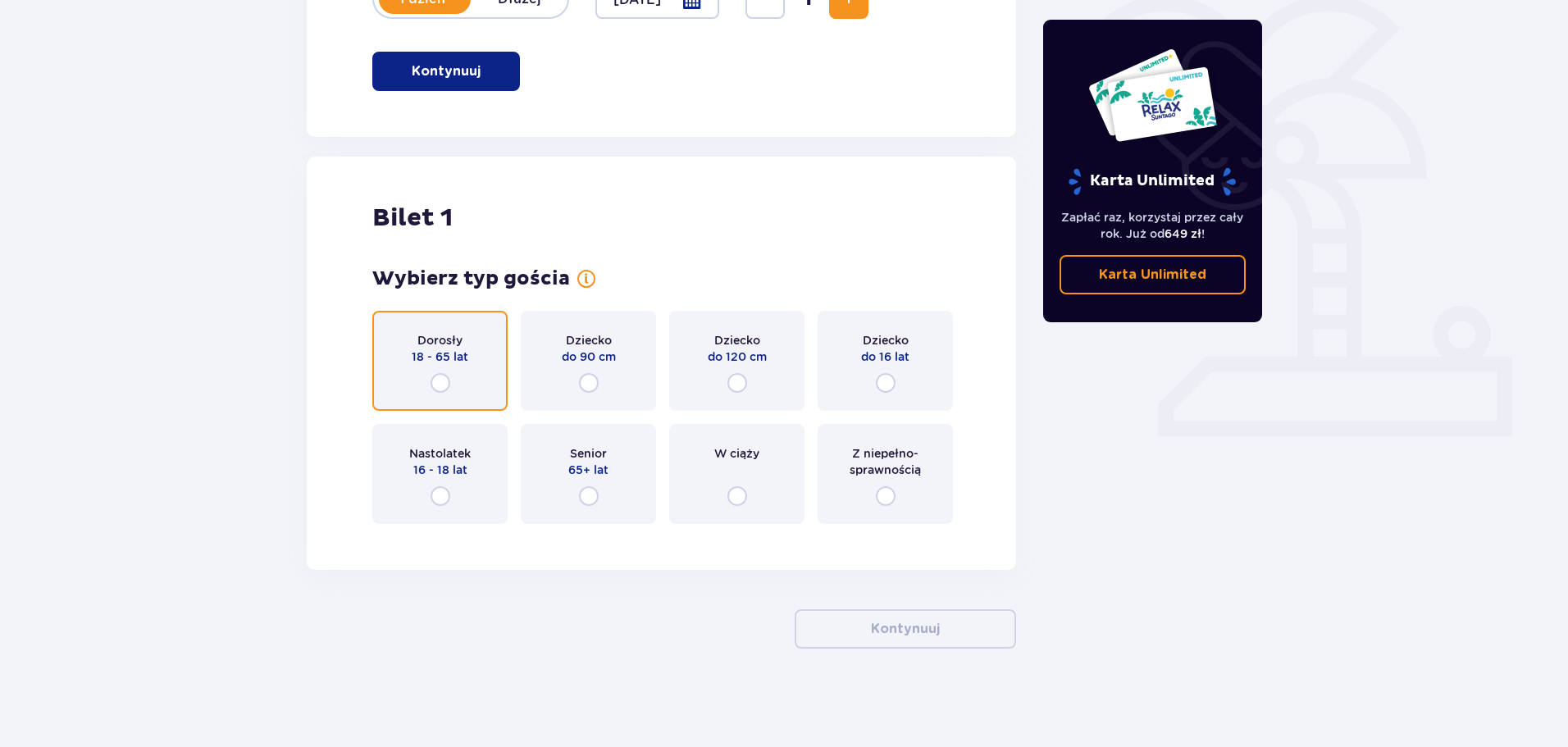
click at [449, 387] on input "radio" at bounding box center [440, 383] width 20 height 20
radio input "true"
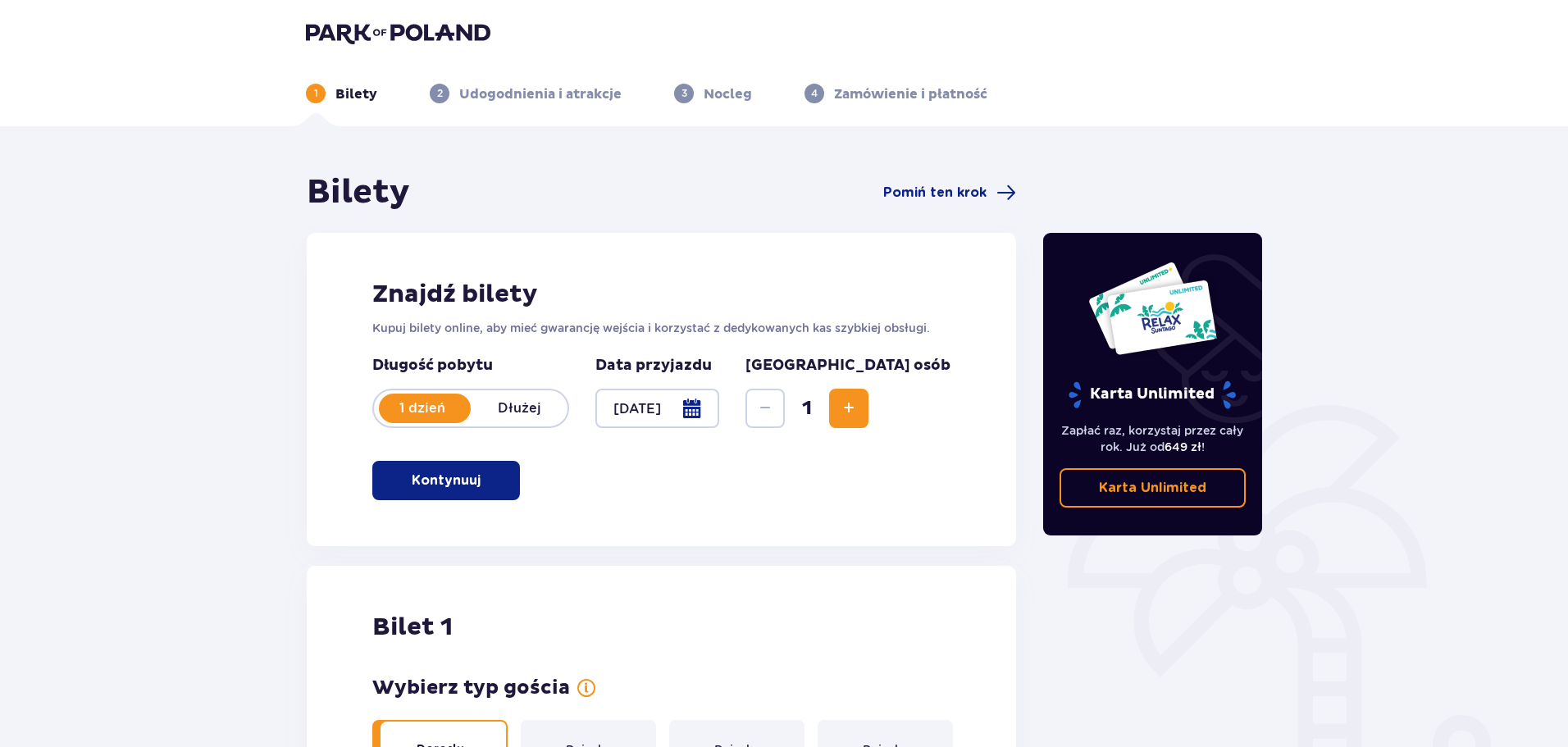
scroll to position [0, 0]
